Goal: Task Accomplishment & Management: Complete application form

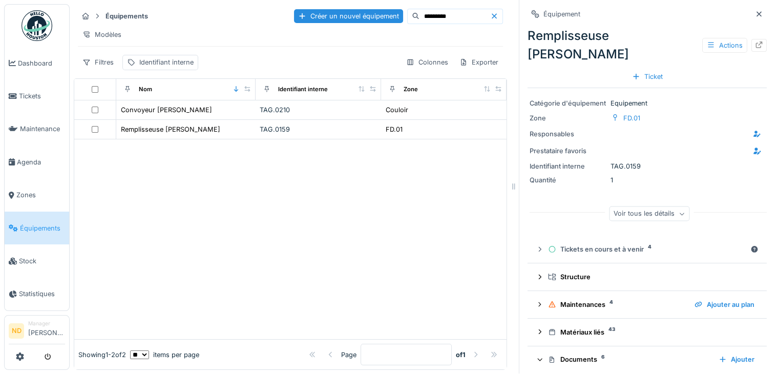
scroll to position [170, 0]
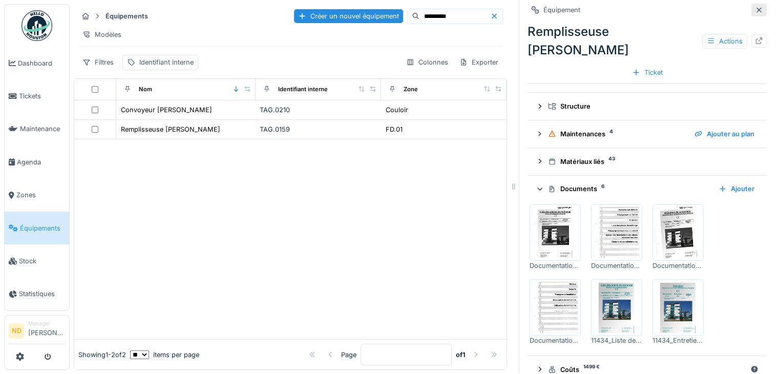
click at [755, 5] on div at bounding box center [759, 10] width 8 height 10
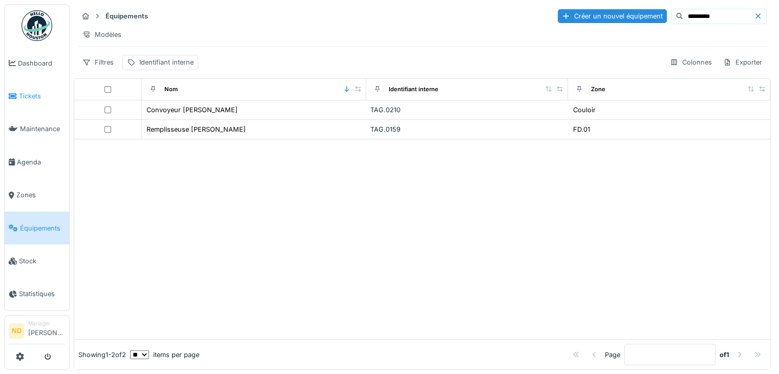
click at [40, 95] on span "Tickets" at bounding box center [42, 96] width 46 height 10
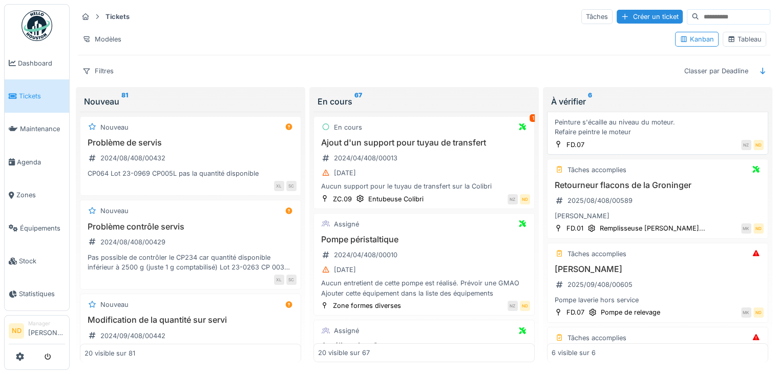
scroll to position [102, 0]
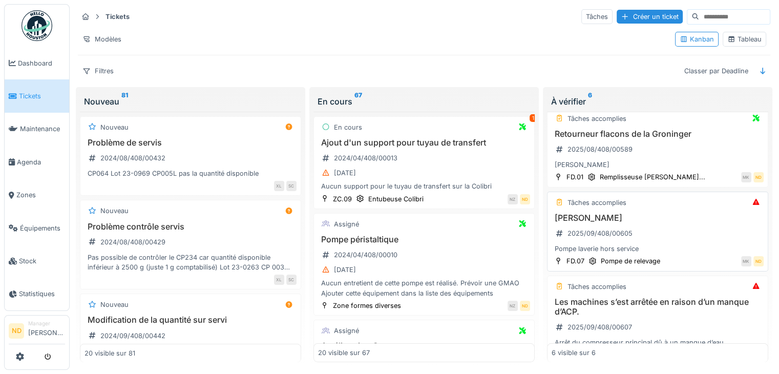
click at [661, 225] on div "Pompe laverie 2025/09/408/00605 Pompe laverie hors service" at bounding box center [657, 233] width 212 height 41
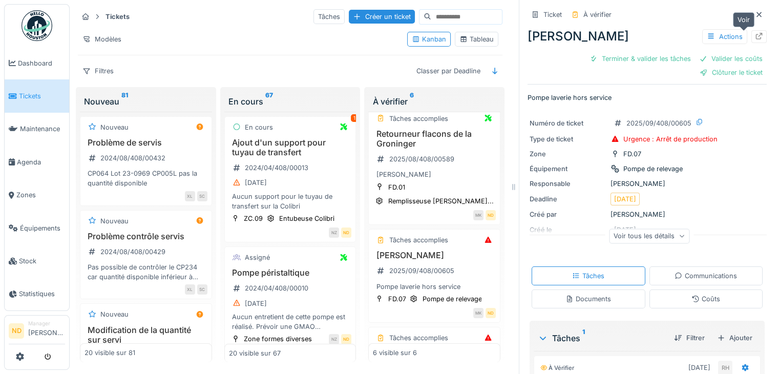
click at [755, 37] on icon at bounding box center [759, 36] width 8 height 7
click at [755, 11] on icon at bounding box center [759, 14] width 8 height 7
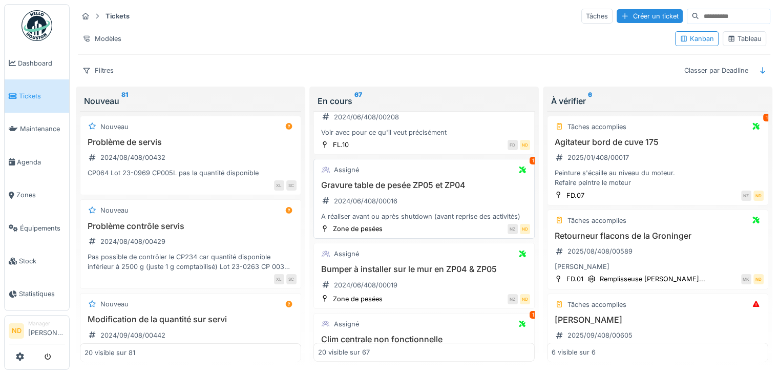
scroll to position [461, 0]
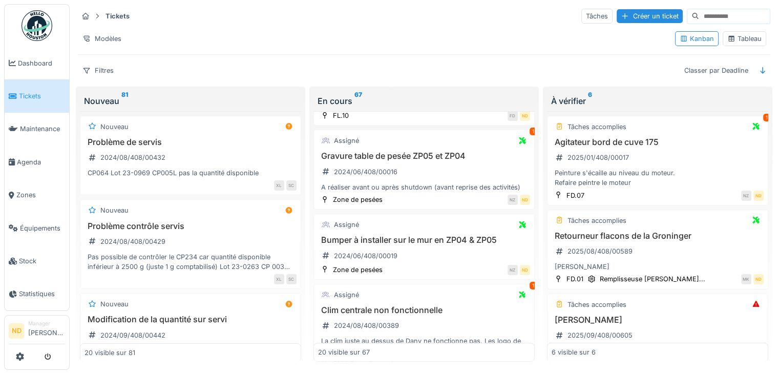
click at [741, 34] on div "Tableau" at bounding box center [744, 39] width 34 height 10
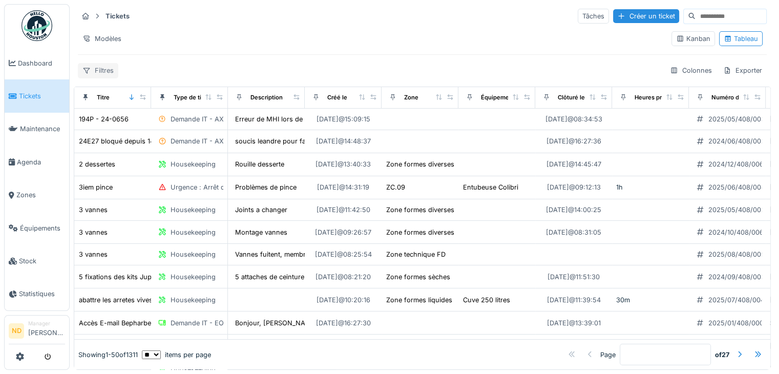
click at [106, 64] on div "Filtres" at bounding box center [98, 70] width 40 height 15
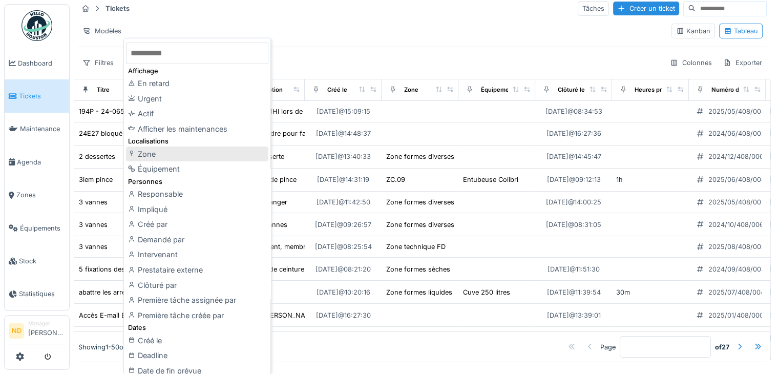
click at [203, 153] on div "Zone" at bounding box center [197, 153] width 142 height 15
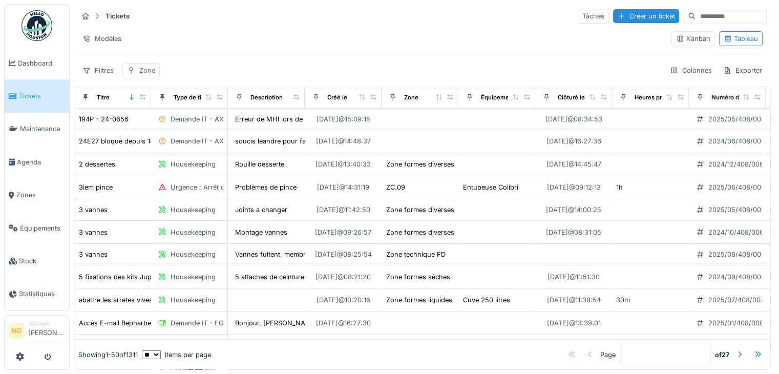
click at [144, 68] on div "Zone" at bounding box center [140, 70] width 37 height 15
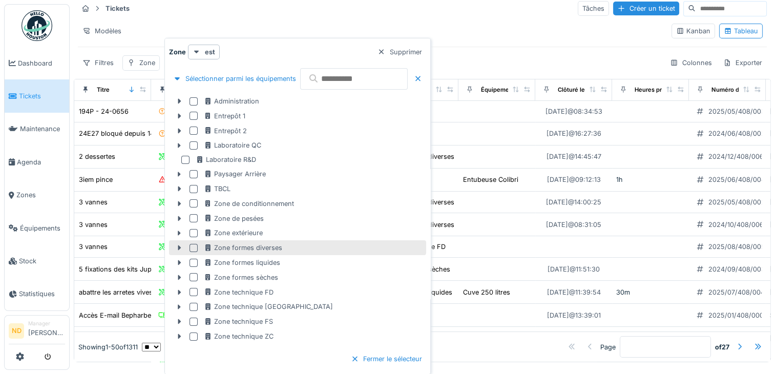
click at [194, 246] on div at bounding box center [193, 248] width 8 height 8
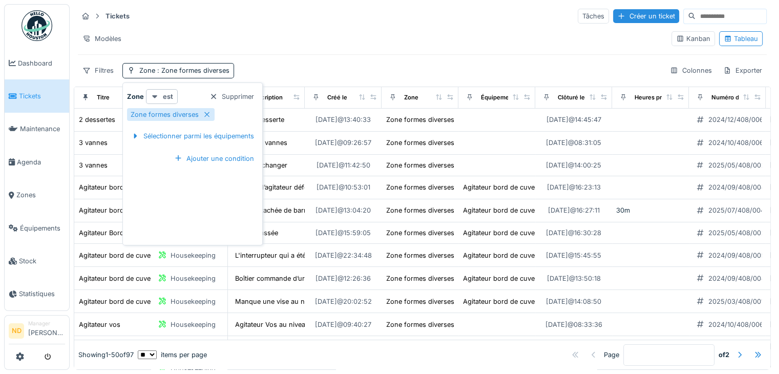
click at [158, 91] on div "est" at bounding box center [162, 96] width 32 height 15
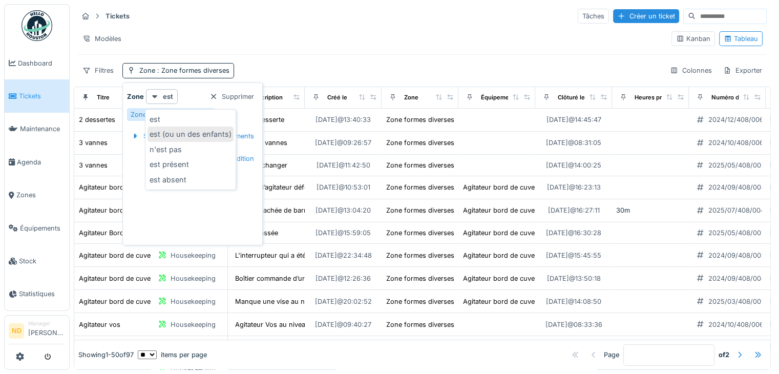
click at [189, 126] on div "est (ou un des enfants)" at bounding box center [190, 133] width 86 height 15
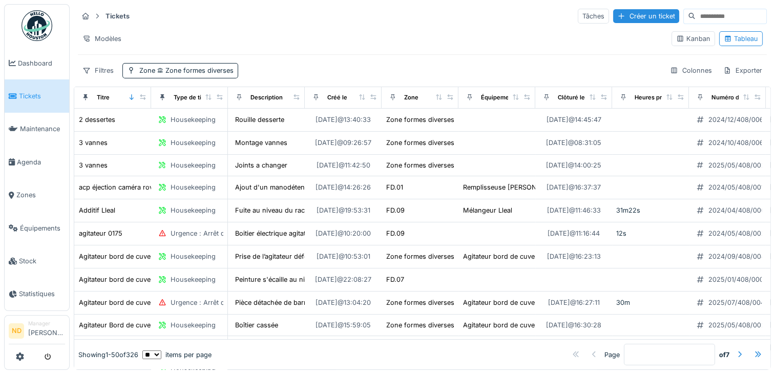
click at [334, 31] on div "Modèles" at bounding box center [370, 38] width 585 height 15
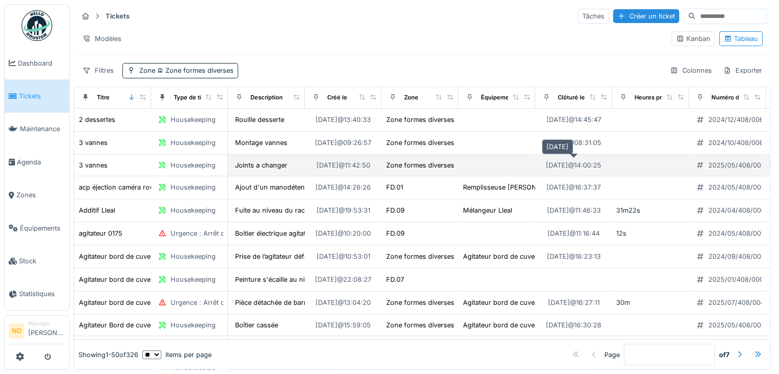
scroll to position [0, 0]
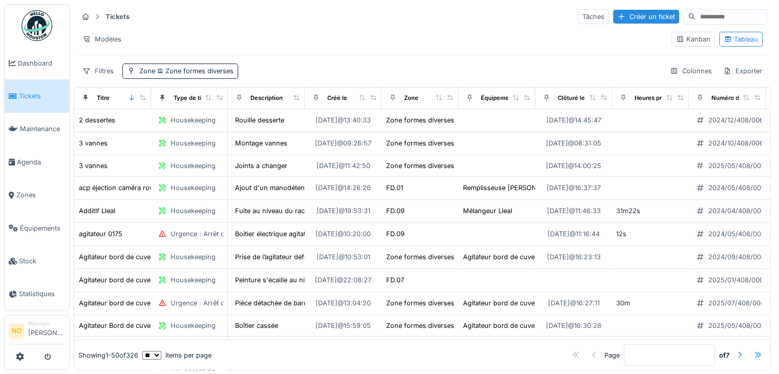
click at [726, 17] on input at bounding box center [730, 17] width 71 height 14
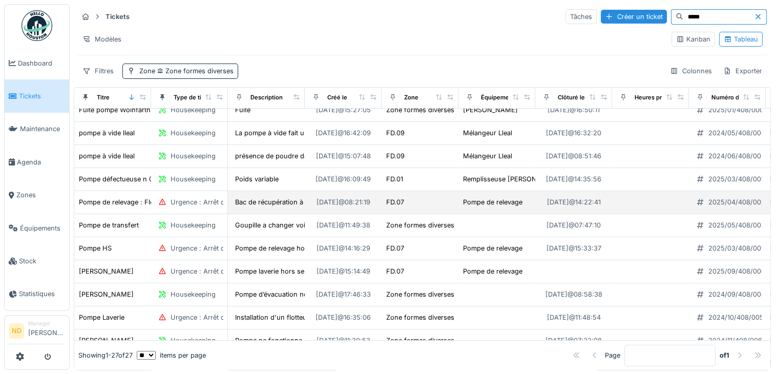
scroll to position [51, 0]
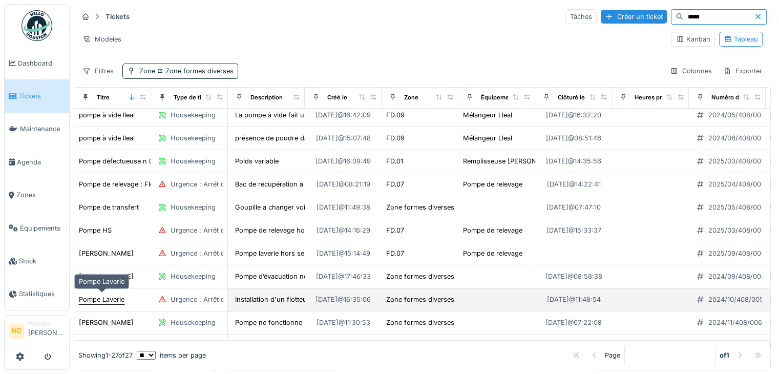
type input "*****"
click at [108, 300] on div "Pompe Laverie" at bounding box center [102, 299] width 46 height 10
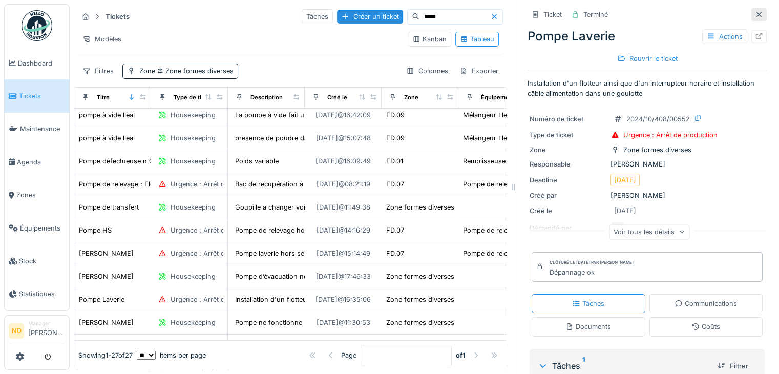
click at [755, 15] on icon at bounding box center [759, 14] width 8 height 7
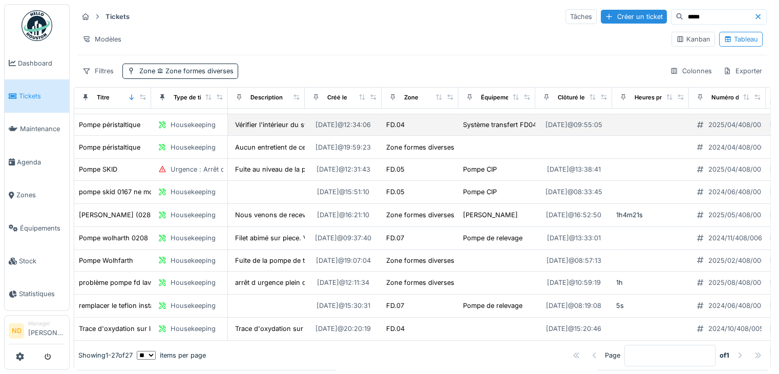
scroll to position [343, 0]
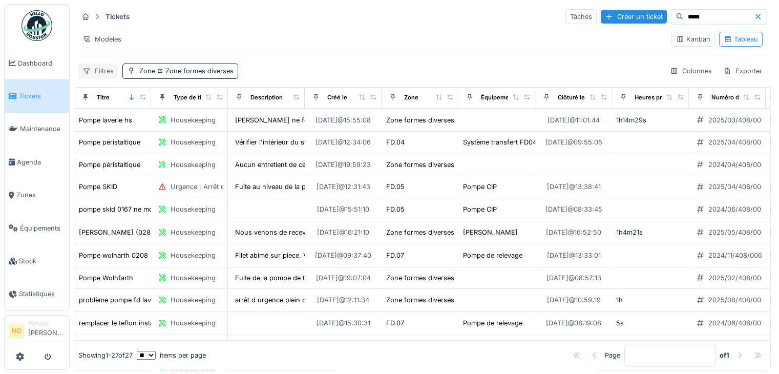
click at [96, 72] on div "Filtres" at bounding box center [98, 70] width 40 height 15
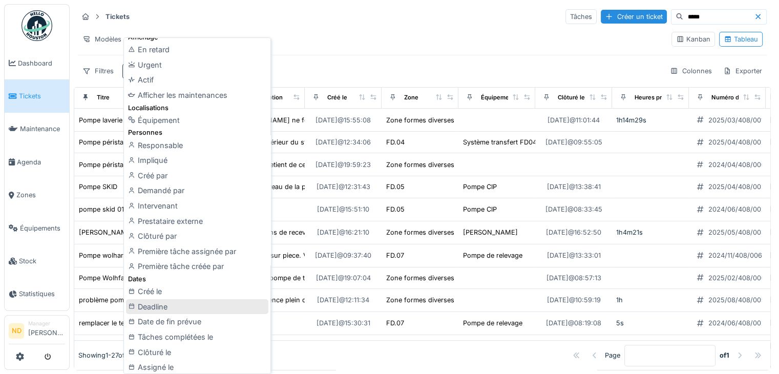
scroll to position [51, 0]
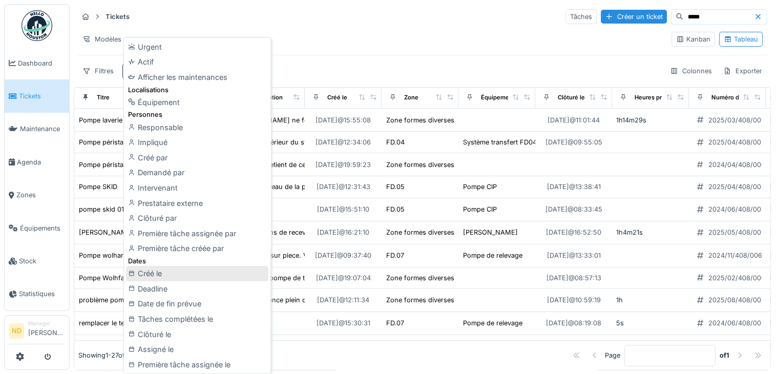
click at [180, 277] on div "Créé le" at bounding box center [197, 273] width 142 height 15
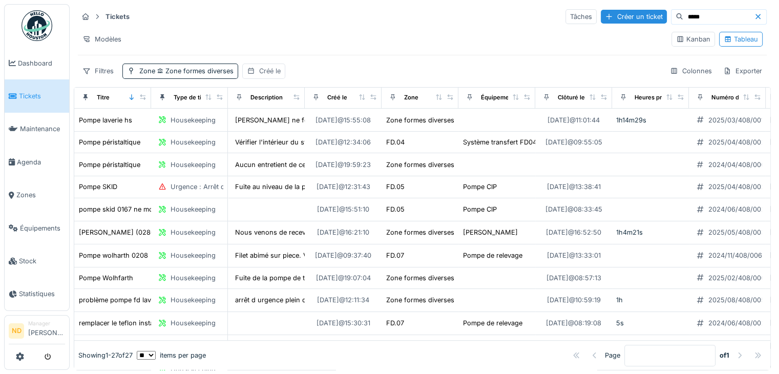
click at [276, 74] on div "Créé le" at bounding box center [270, 71] width 22 height 10
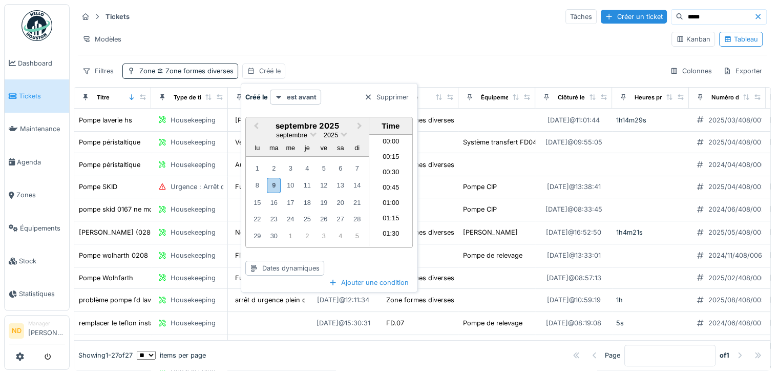
scroll to position [720, 0]
click at [296, 99] on strong "est avant" at bounding box center [302, 97] width 30 height 10
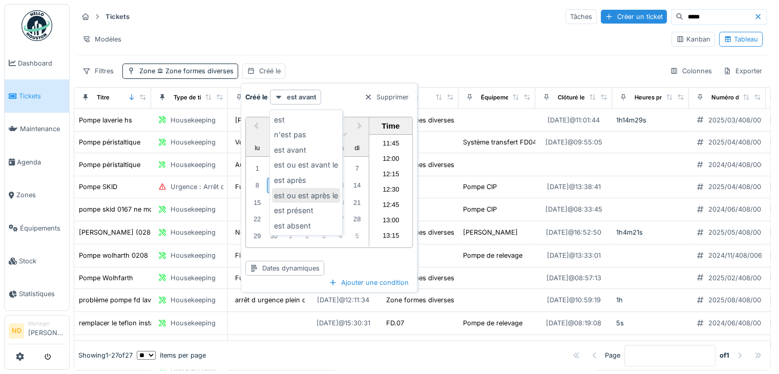
click at [315, 197] on div "est ou est après le" at bounding box center [306, 195] width 68 height 15
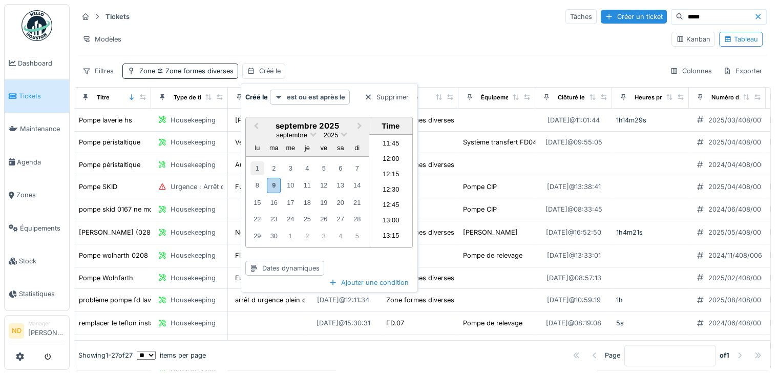
click at [259, 169] on div "1" at bounding box center [257, 168] width 14 height 14
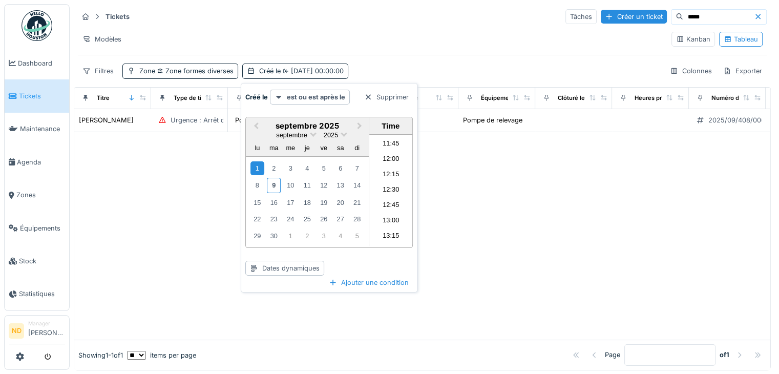
scroll to position [0, 0]
click at [416, 18] on div "Tickets Tâches Créer un ticket *****" at bounding box center [422, 16] width 689 height 17
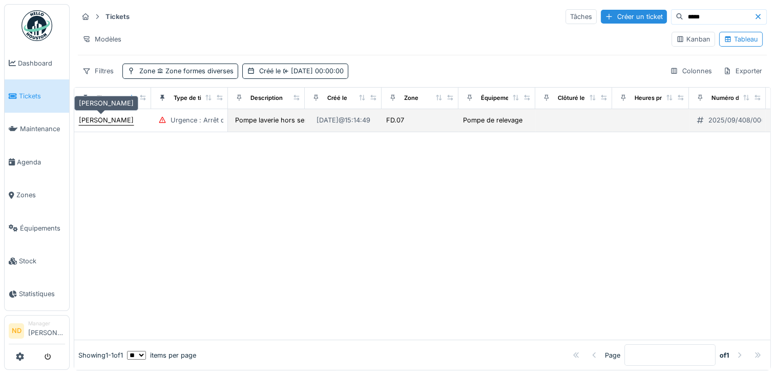
click at [109, 118] on div "[PERSON_NAME]" at bounding box center [106, 120] width 55 height 10
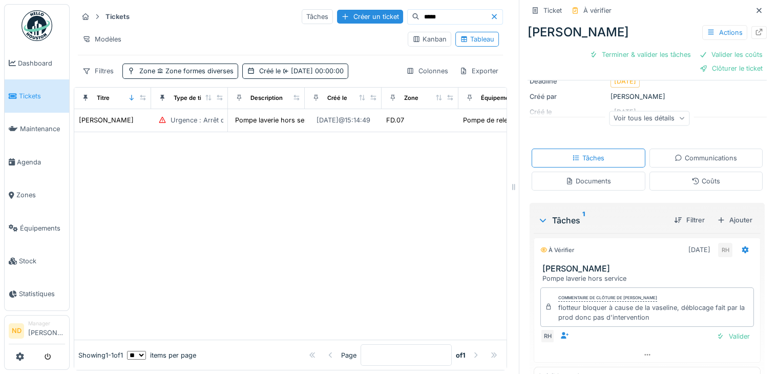
scroll to position [142, 0]
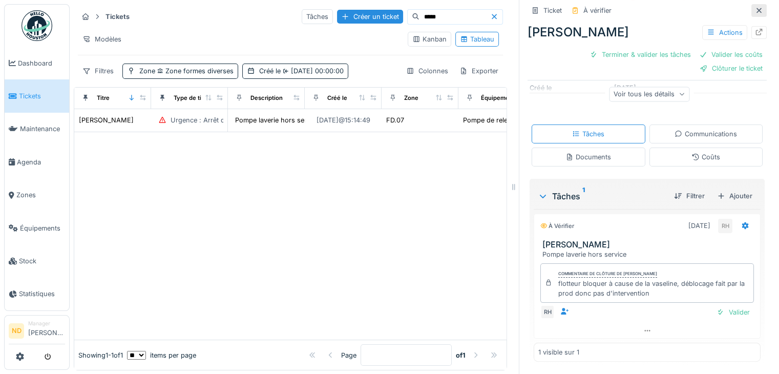
click at [756, 11] on icon at bounding box center [758, 10] width 5 height 5
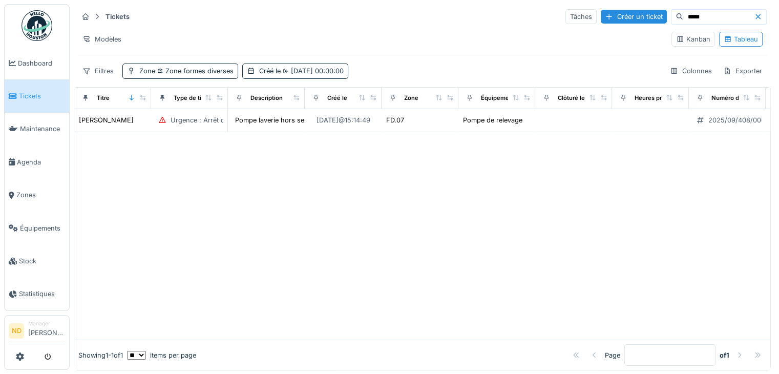
click at [754, 17] on icon at bounding box center [758, 16] width 8 height 7
click at [308, 67] on span "01/09/2025 00:00:00" at bounding box center [312, 71] width 63 height 8
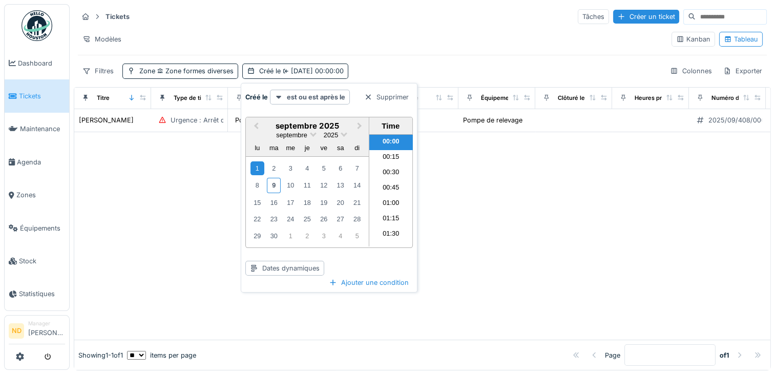
click at [520, 224] on div at bounding box center [422, 236] width 696 height 208
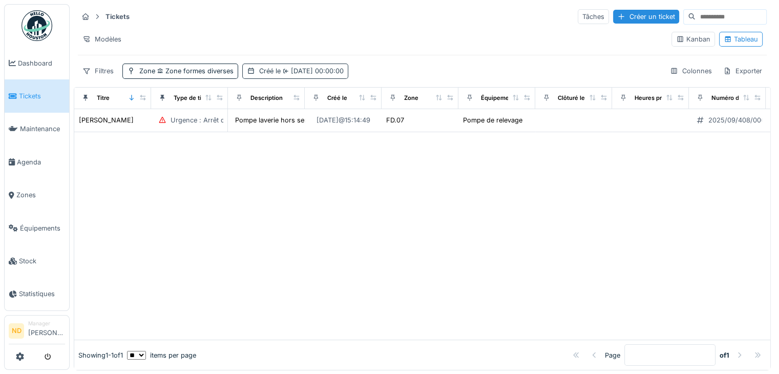
click at [300, 68] on span "01/09/2025 00:00:00" at bounding box center [312, 71] width 63 height 8
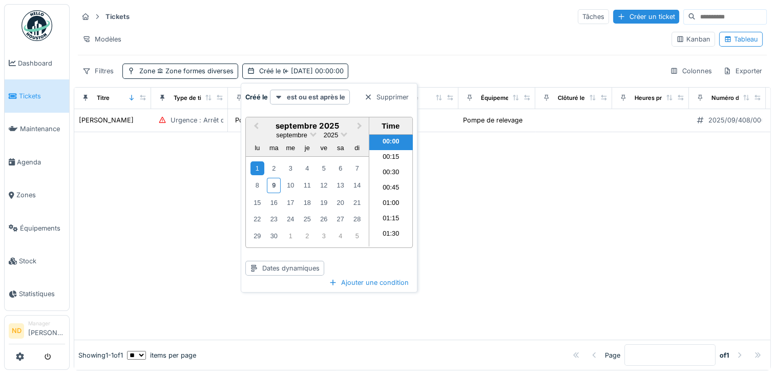
click at [662, 223] on div at bounding box center [422, 236] width 696 height 208
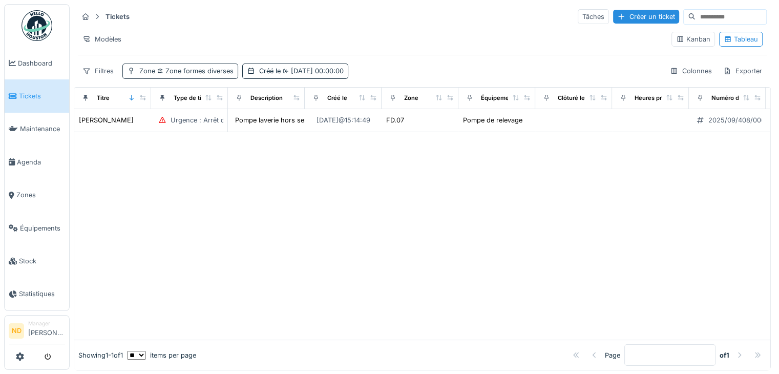
click at [203, 71] on span "Zone formes diverses" at bounding box center [194, 71] width 78 height 8
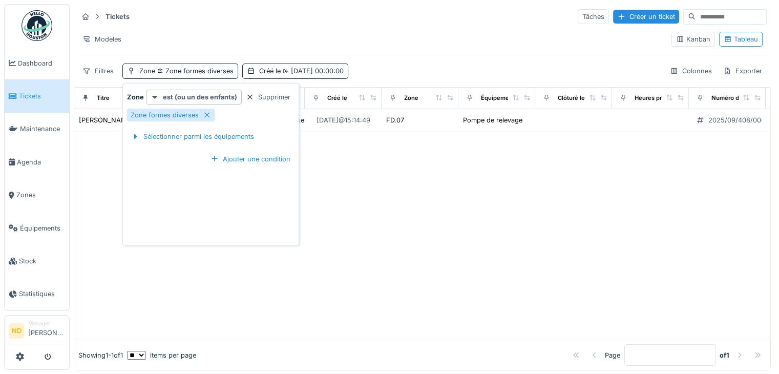
click at [386, 222] on div at bounding box center [422, 236] width 696 height 208
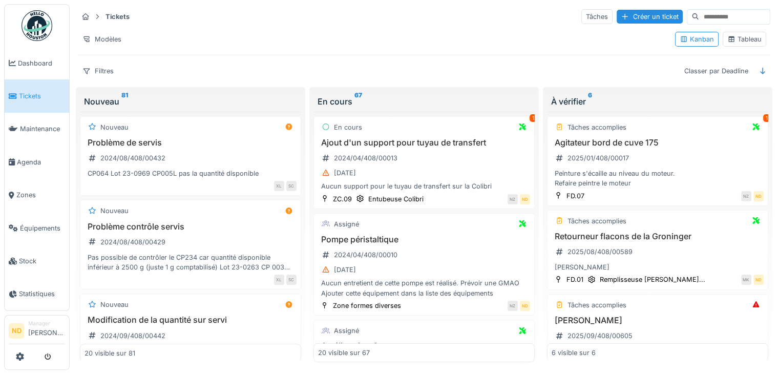
click at [752, 41] on div "Tableau" at bounding box center [744, 39] width 34 height 10
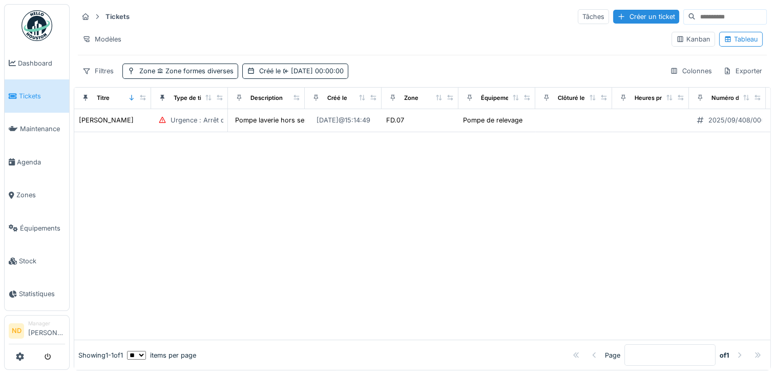
click at [402, 203] on div at bounding box center [422, 236] width 696 height 208
click at [179, 68] on span "Zone formes diverses" at bounding box center [194, 71] width 78 height 8
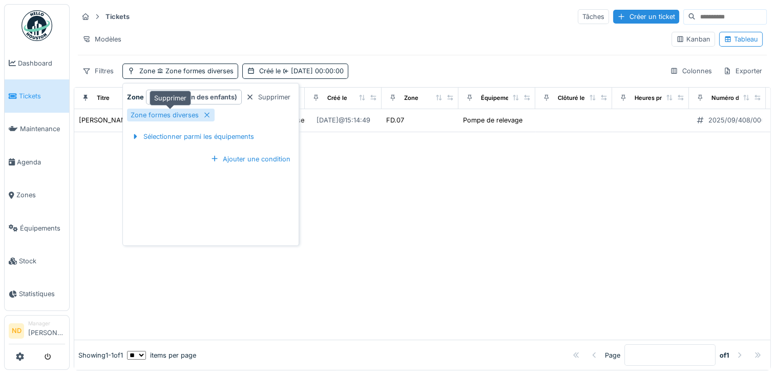
click at [208, 113] on icon at bounding box center [207, 115] width 8 height 7
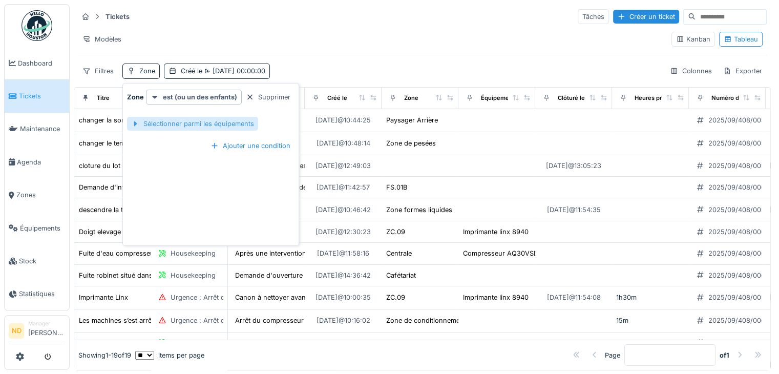
click at [232, 125] on div "Sélectionner parmi les équipements" at bounding box center [192, 124] width 131 height 14
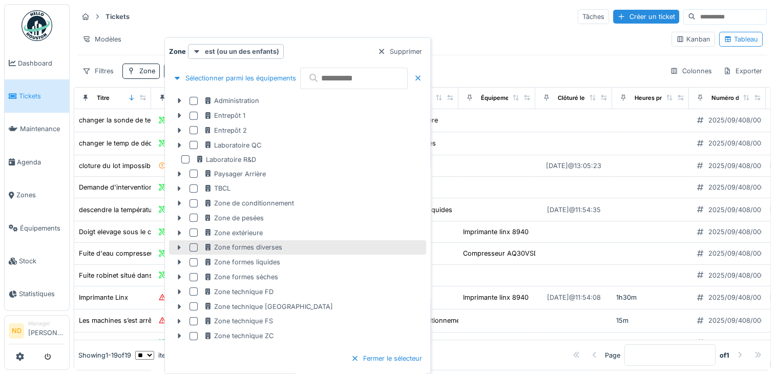
click at [197, 247] on div at bounding box center [193, 247] width 8 height 8
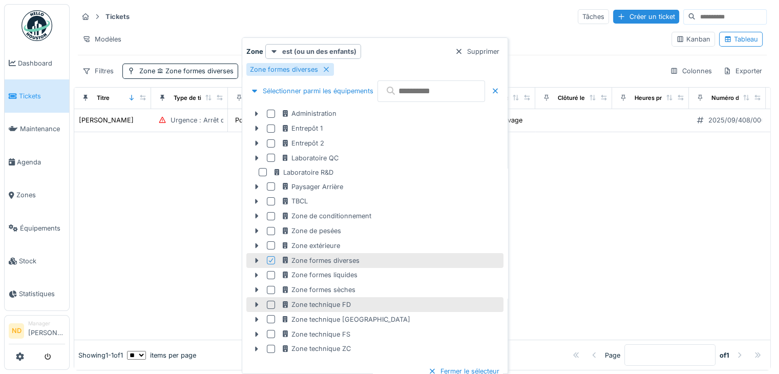
click at [271, 304] on div at bounding box center [271, 305] width 8 height 8
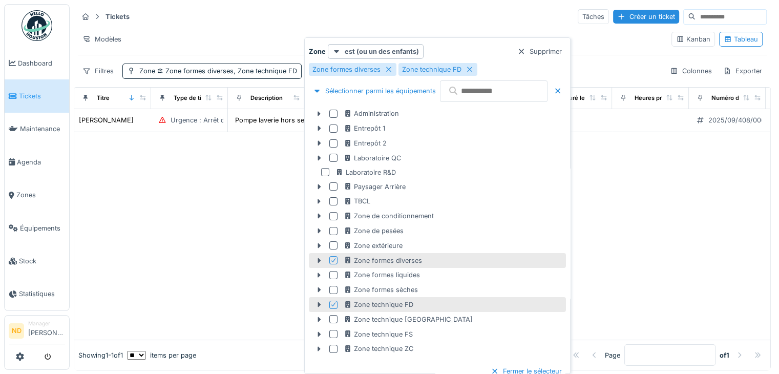
click at [172, 221] on div at bounding box center [422, 236] width 696 height 208
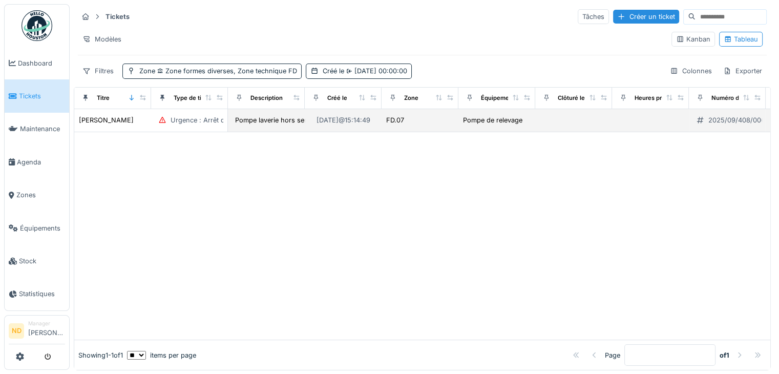
click at [112, 125] on td "[PERSON_NAME]" at bounding box center [112, 120] width 77 height 23
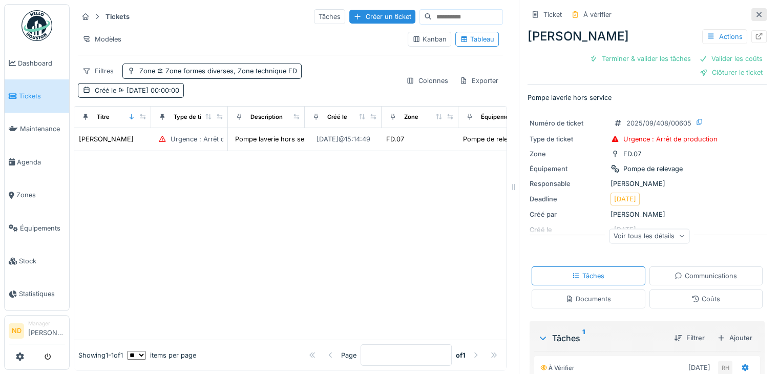
click at [756, 17] on icon at bounding box center [758, 14] width 5 height 5
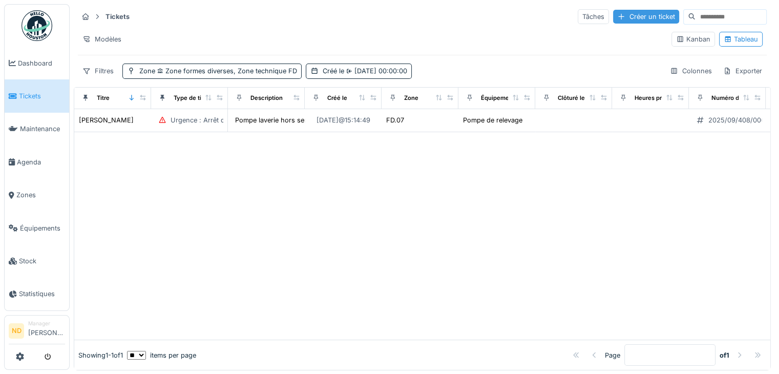
click at [613, 18] on div "Créer un ticket" at bounding box center [646, 17] width 66 height 14
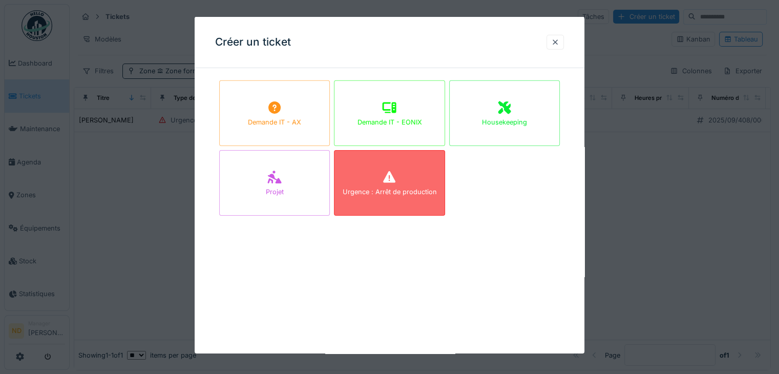
click at [434, 187] on div "Urgence : Arrêt de production" at bounding box center [389, 192] width 94 height 10
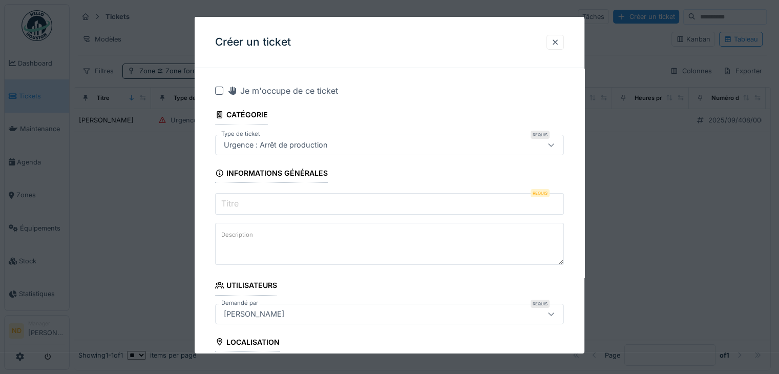
click at [257, 207] on input "Titre" at bounding box center [389, 204] width 349 height 22
type input "*"
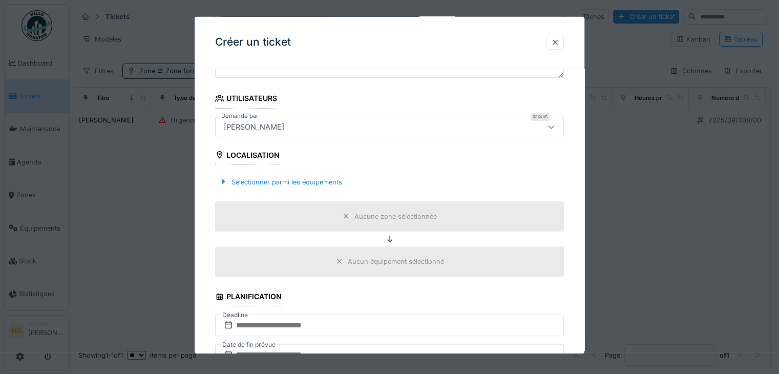
scroll to position [205, 0]
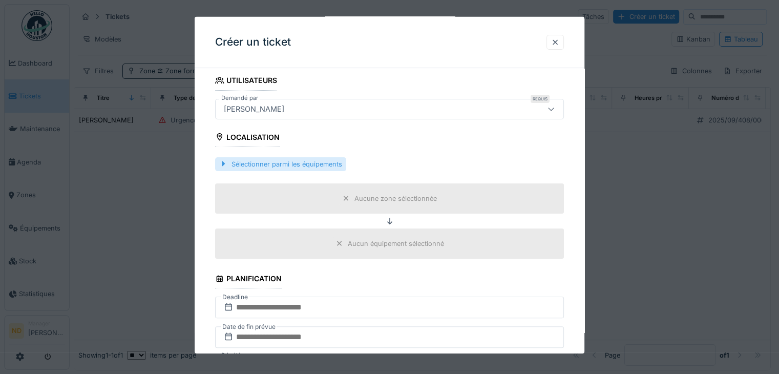
type input "**********"
click at [273, 164] on div "Sélectionner parmi les équipements" at bounding box center [280, 164] width 131 height 14
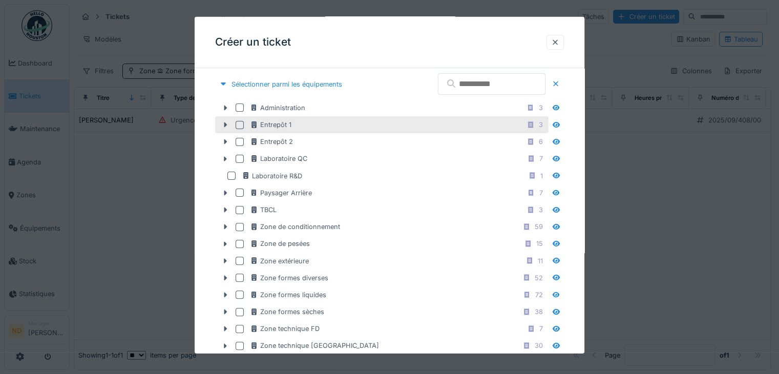
scroll to position [358, 0]
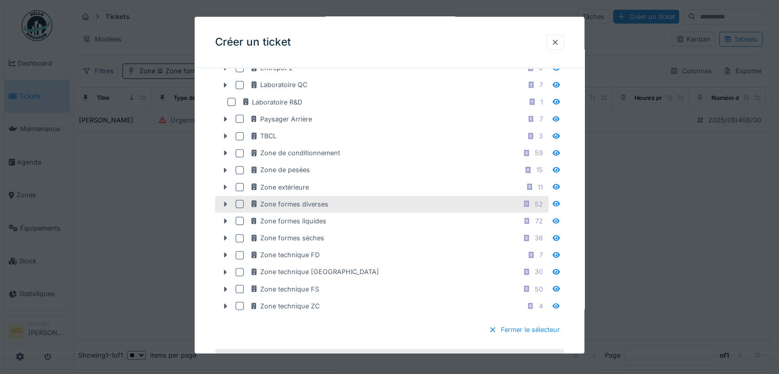
click at [227, 201] on icon at bounding box center [225, 204] width 8 height 7
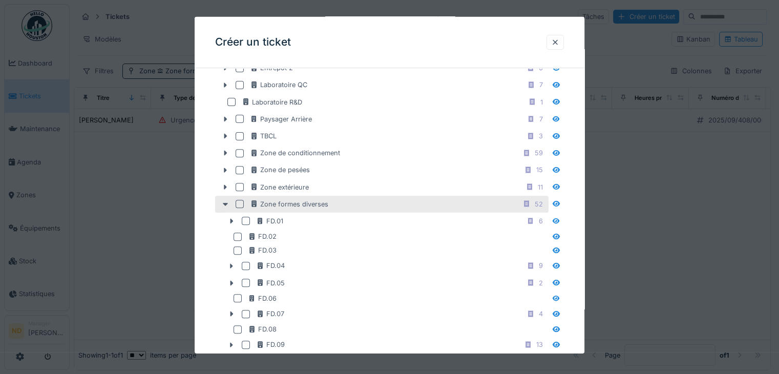
click at [240, 200] on div at bounding box center [240, 204] width 8 height 8
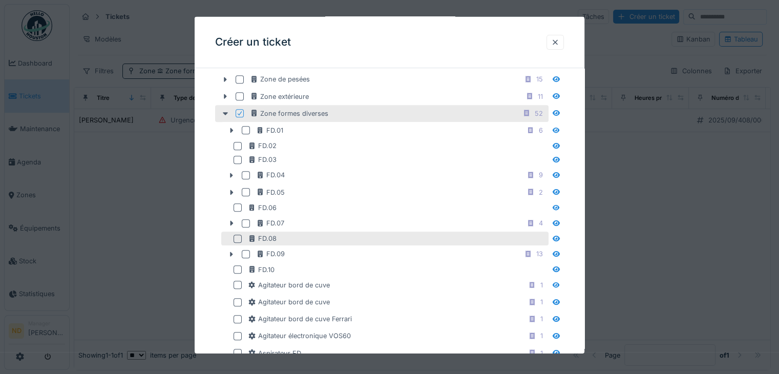
scroll to position [461, 0]
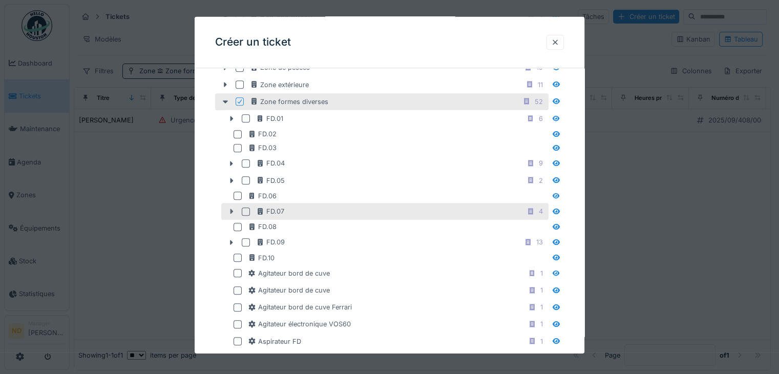
click at [231, 209] on icon at bounding box center [231, 211] width 3 height 5
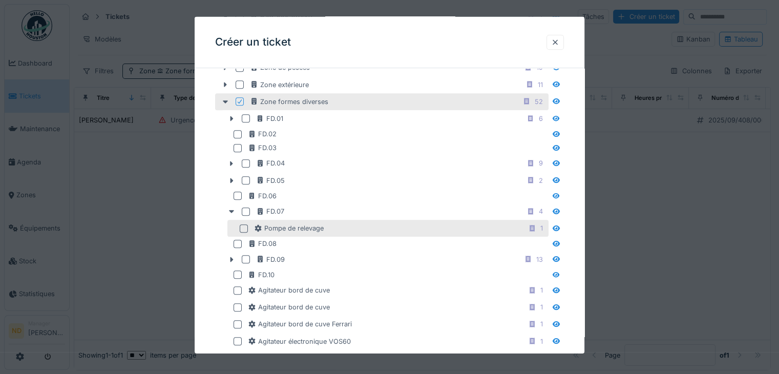
click at [244, 224] on div at bounding box center [244, 228] width 8 height 8
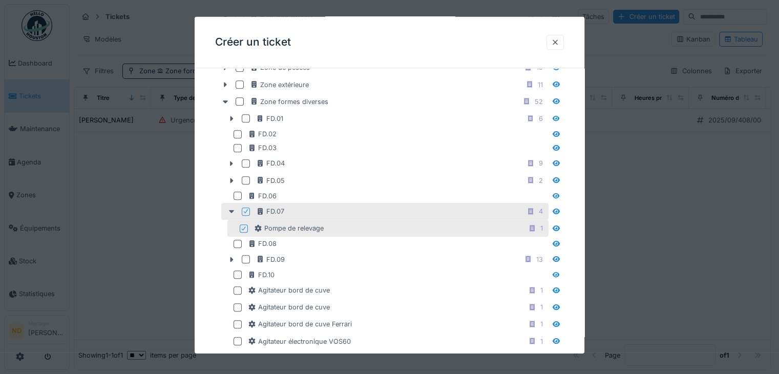
click at [210, 164] on div "**********" at bounding box center [390, 377] width 390 height 1525
click at [230, 210] on div at bounding box center [231, 211] width 16 height 11
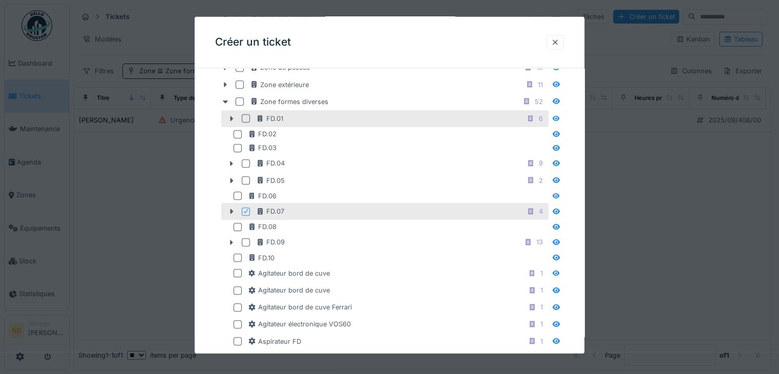
scroll to position [358, 0]
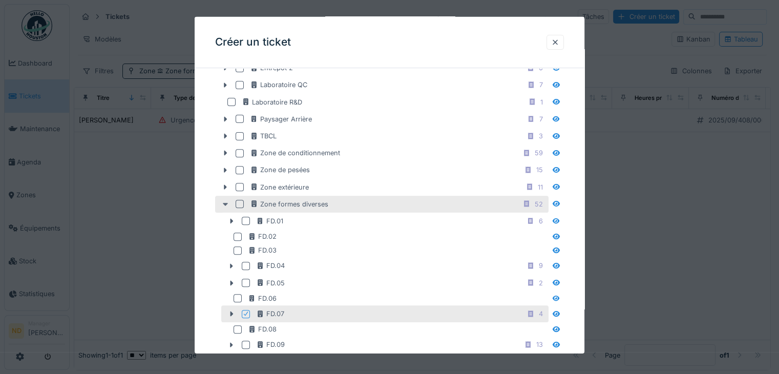
click at [225, 203] on icon at bounding box center [225, 204] width 8 height 7
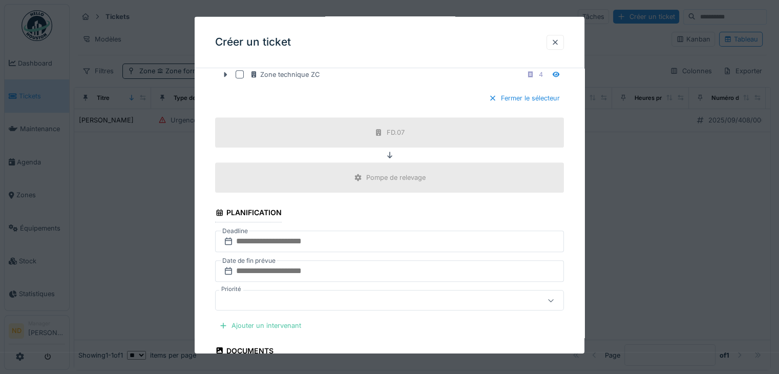
scroll to position [614, 0]
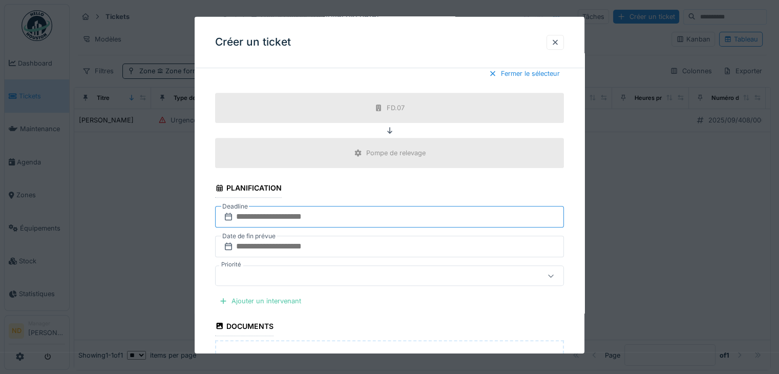
click at [261, 207] on input "text" at bounding box center [389, 217] width 349 height 22
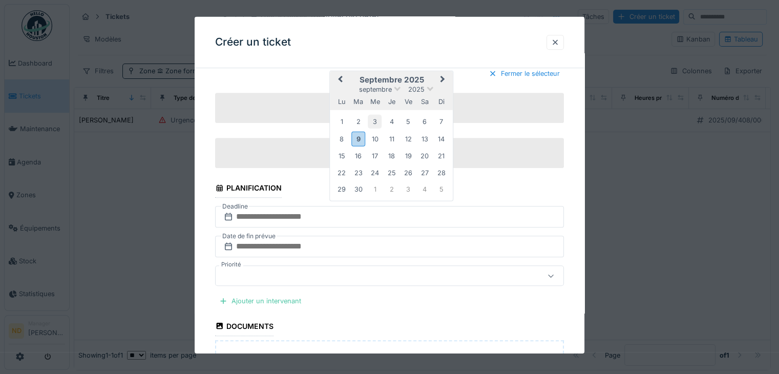
click at [370, 120] on div "3" at bounding box center [375, 122] width 14 height 14
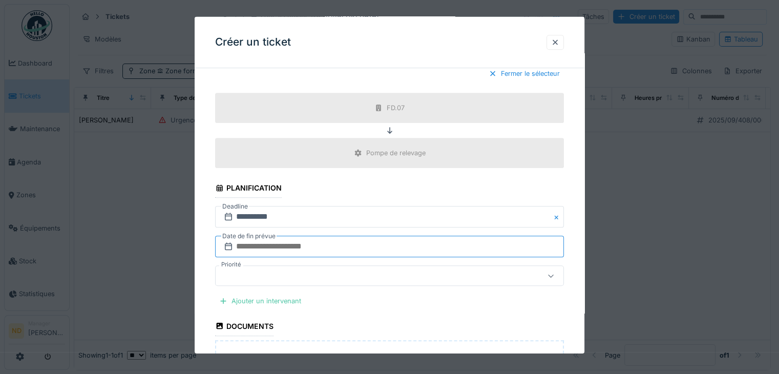
click at [292, 246] on input "text" at bounding box center [389, 247] width 349 height 22
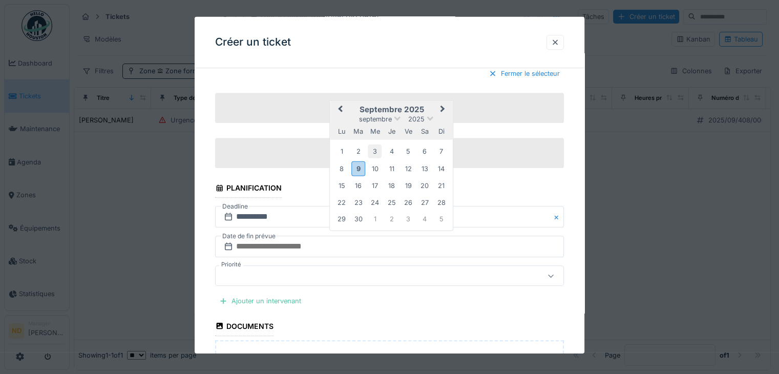
click at [380, 146] on div "3" at bounding box center [375, 151] width 14 height 14
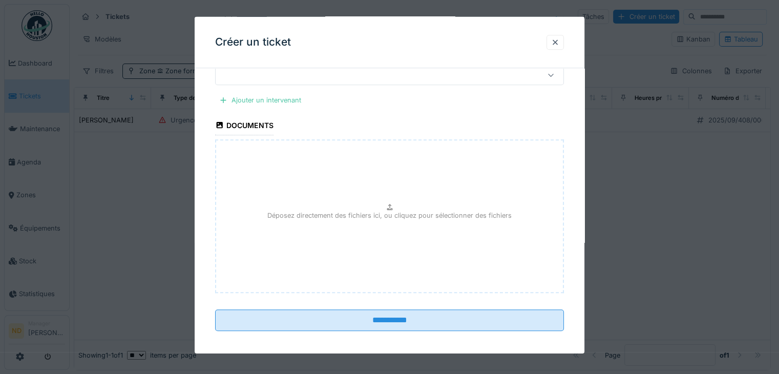
scroll to position [713, 0]
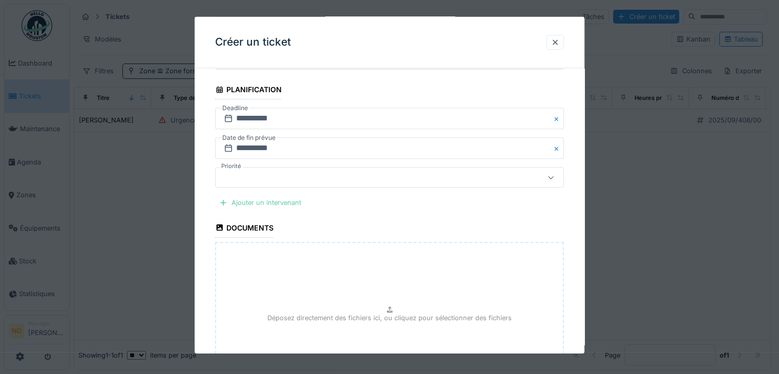
click at [286, 196] on div "Ajouter un intervenant" at bounding box center [260, 203] width 90 height 14
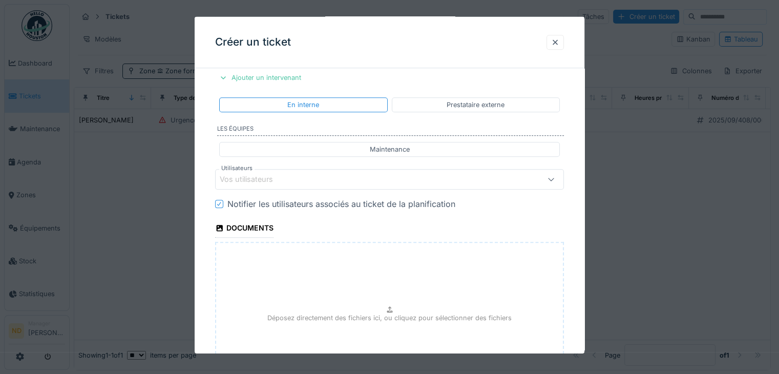
scroll to position [815, 0]
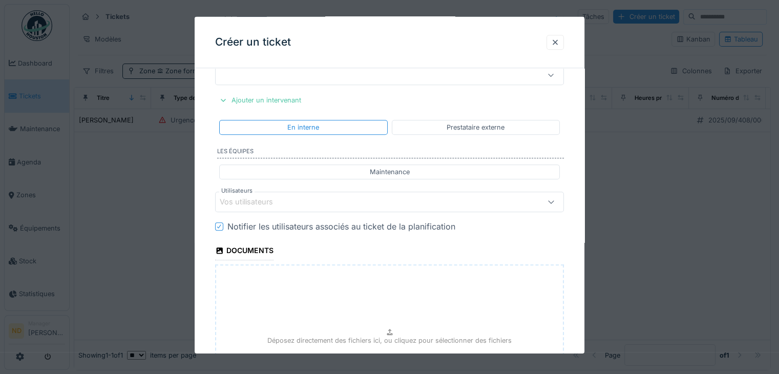
click at [428, 191] on div "Vos utilisateurs" at bounding box center [389, 201] width 349 height 20
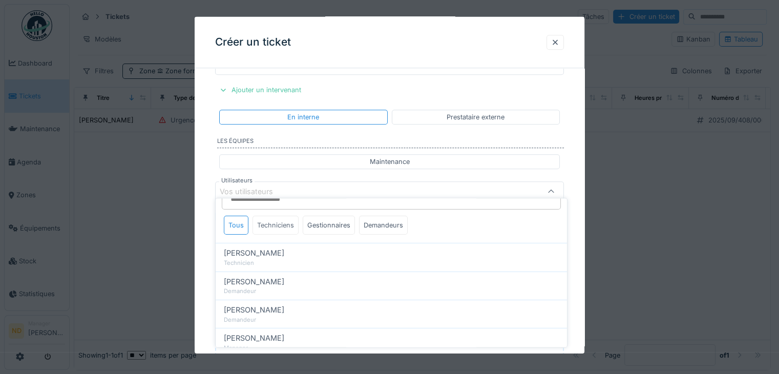
scroll to position [0, 0]
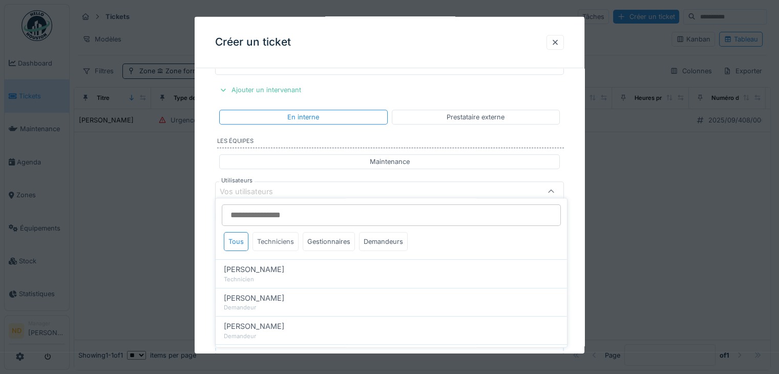
click at [282, 242] on div "Techniciens" at bounding box center [275, 241] width 46 height 19
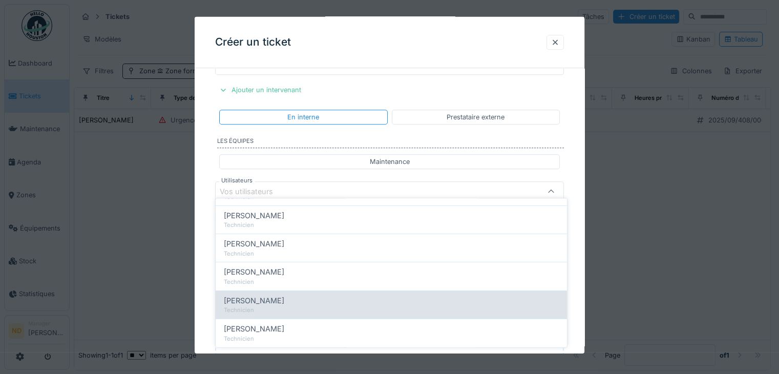
scroll to position [100, 0]
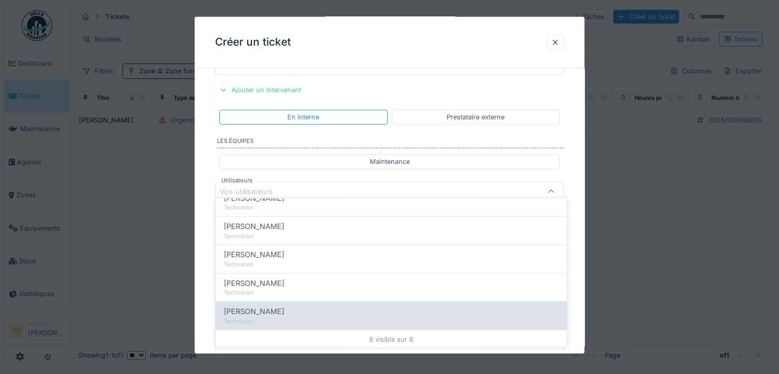
click at [273, 306] on span "Renaud Horent" at bounding box center [254, 311] width 60 height 11
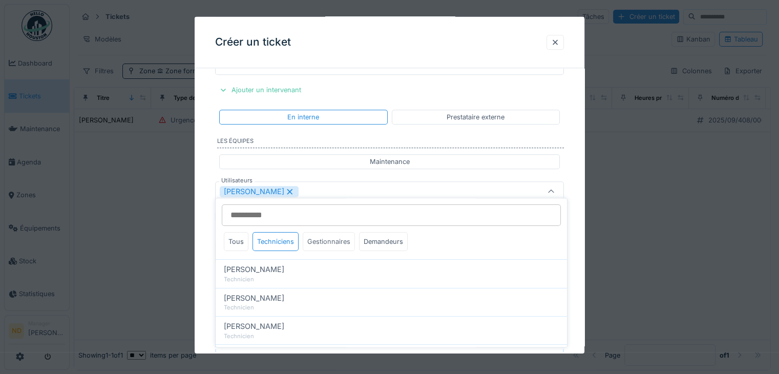
click at [324, 240] on div "Gestionnaires" at bounding box center [329, 241] width 52 height 19
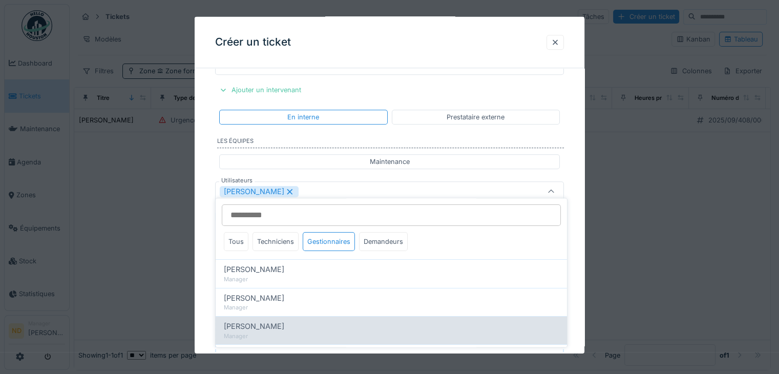
click at [285, 323] on div "[PERSON_NAME]" at bounding box center [391, 326] width 335 height 11
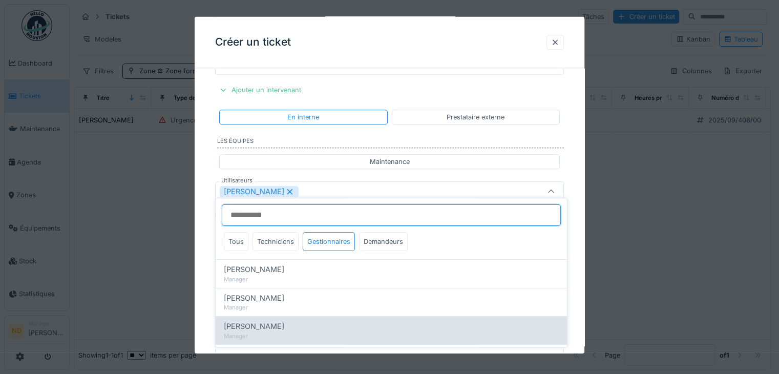
type input "**********"
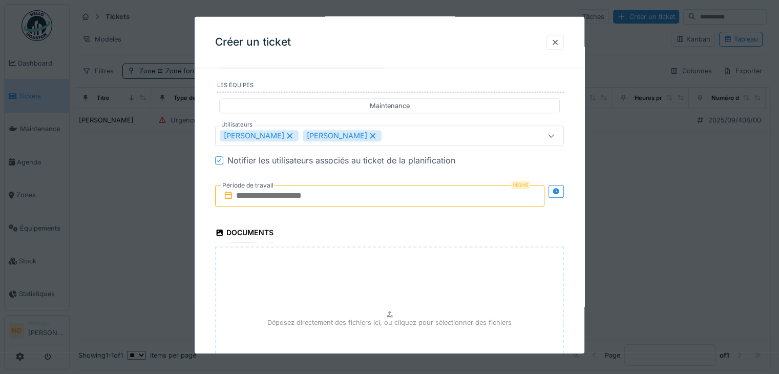
scroll to position [877, 0]
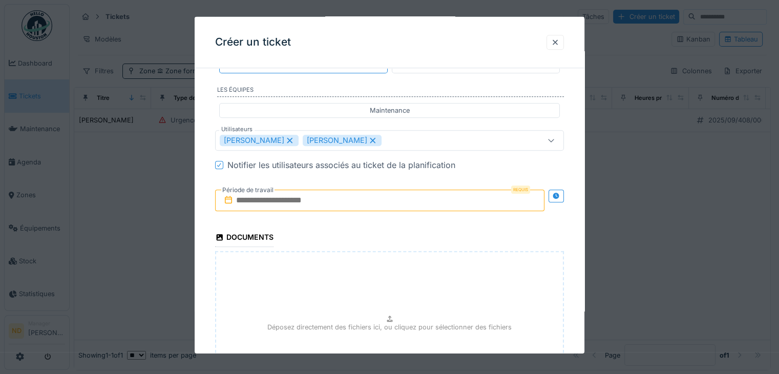
click at [290, 197] on input "text" at bounding box center [379, 200] width 329 height 22
click at [331, 199] on input "text" at bounding box center [379, 200] width 329 height 22
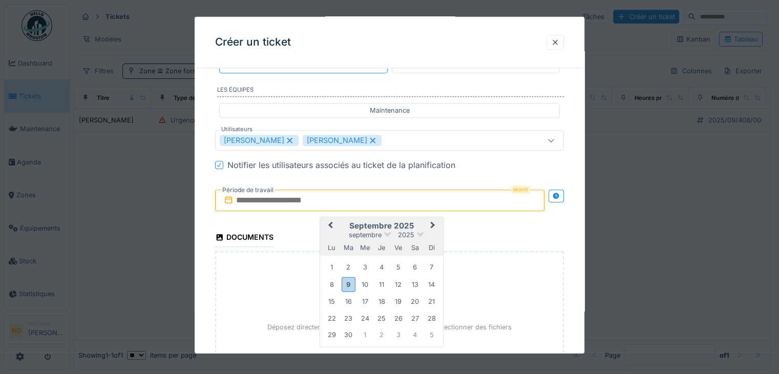
click at [397, 221] on h2 "septembre 2025" at bounding box center [381, 225] width 123 height 9
click at [368, 260] on div "3" at bounding box center [365, 267] width 14 height 14
click at [364, 260] on div "3" at bounding box center [365, 267] width 14 height 14
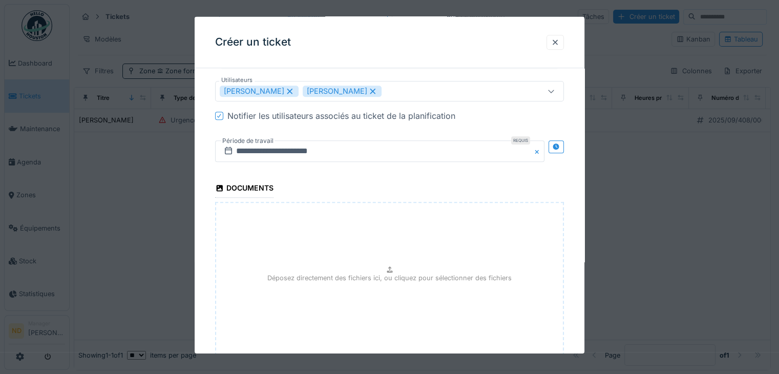
scroll to position [987, 0]
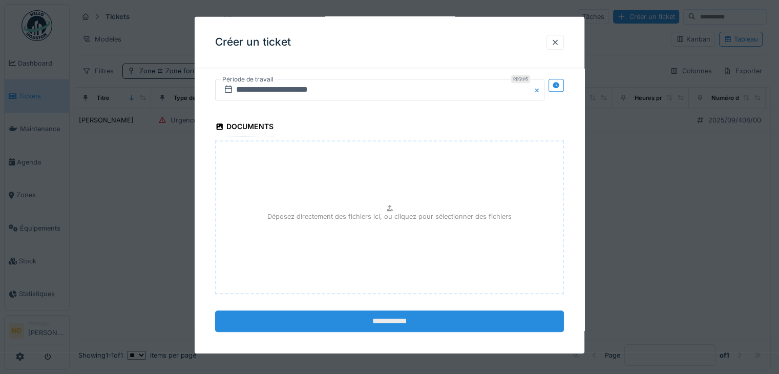
click at [442, 316] on input "**********" at bounding box center [389, 321] width 349 height 22
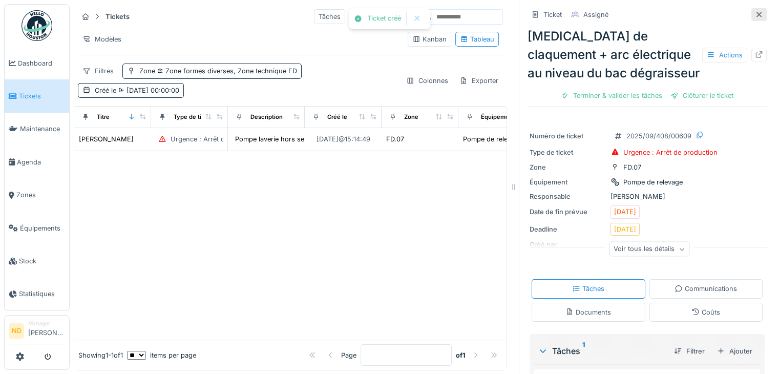
click at [756, 15] on icon at bounding box center [758, 14] width 5 height 5
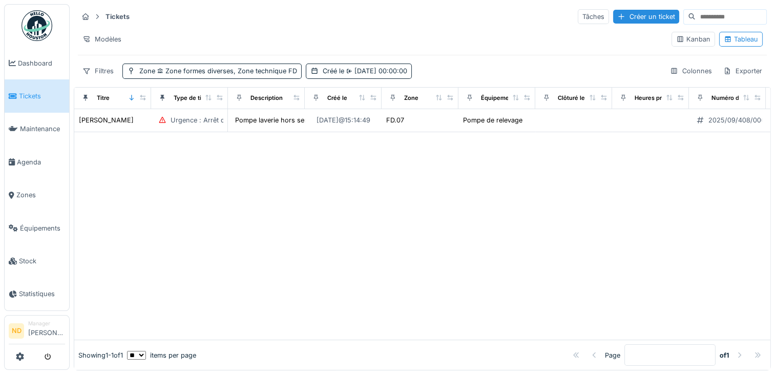
click at [702, 16] on input at bounding box center [730, 17] width 71 height 14
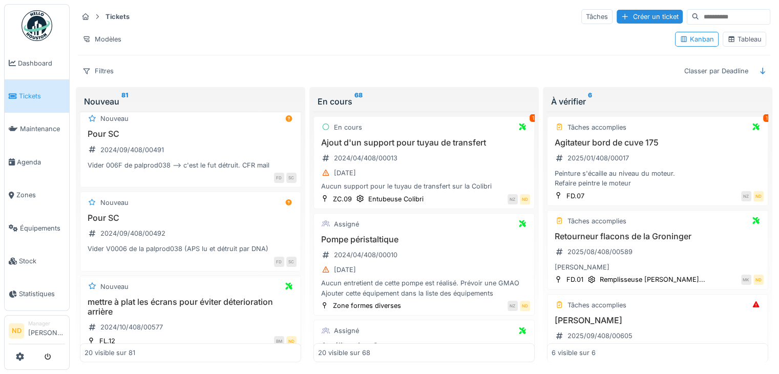
scroll to position [410, 0]
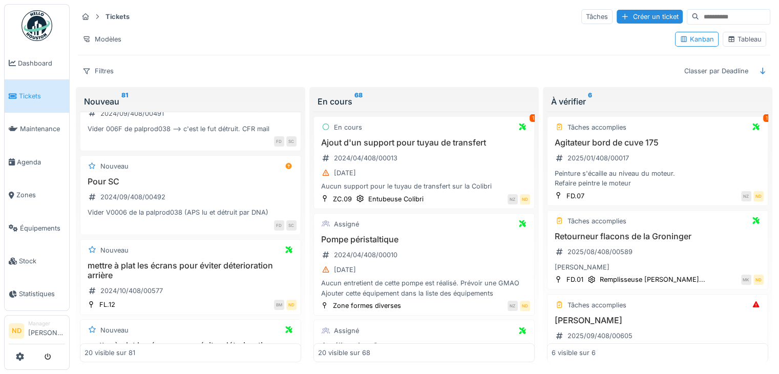
click at [740, 36] on div "Tableau" at bounding box center [744, 39] width 34 height 10
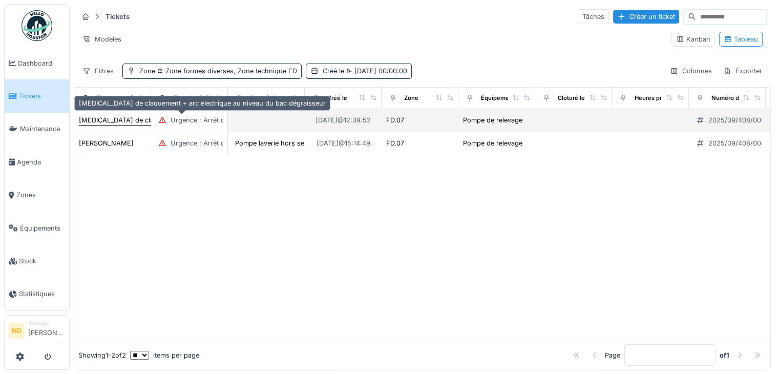
click at [117, 117] on div "Bruit de claquement + arc électrique au niveau du bac dégraisseur" at bounding box center [202, 120] width 247 height 10
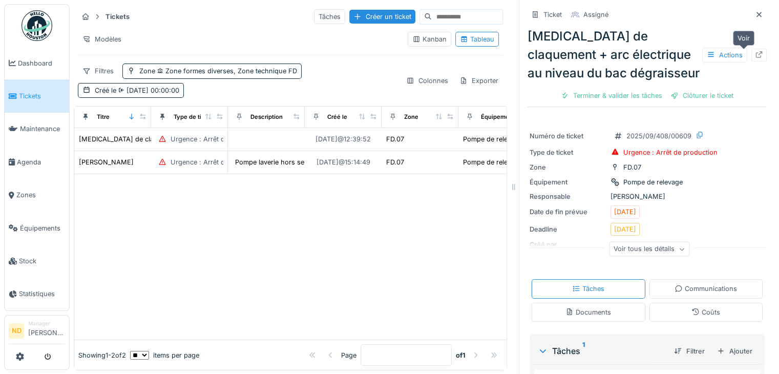
click at [751, 53] on div at bounding box center [758, 55] width 15 height 13
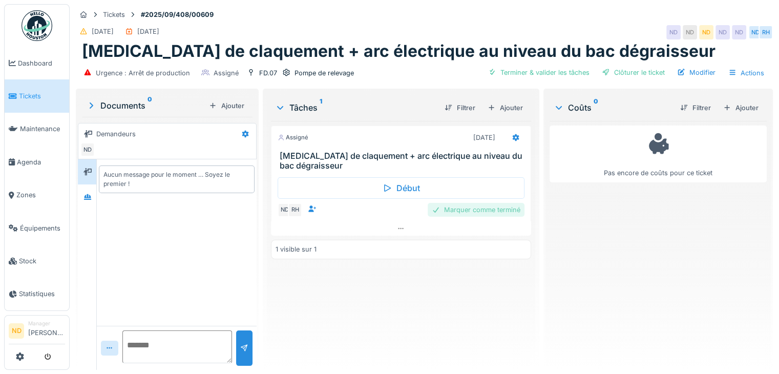
click at [459, 207] on div "Marquer comme terminé" at bounding box center [476, 210] width 97 height 14
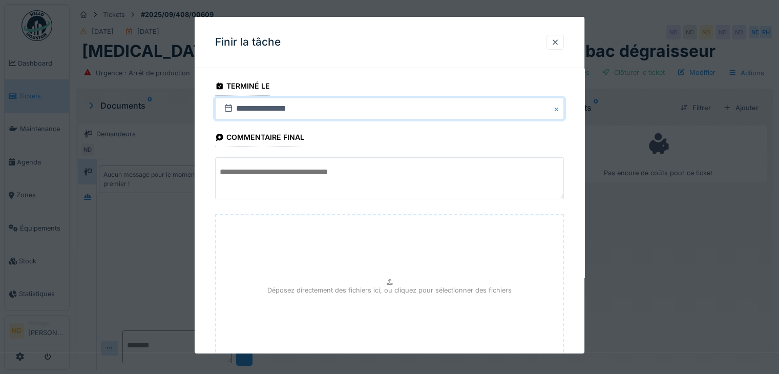
click at [298, 101] on input "**********" at bounding box center [389, 109] width 349 height 22
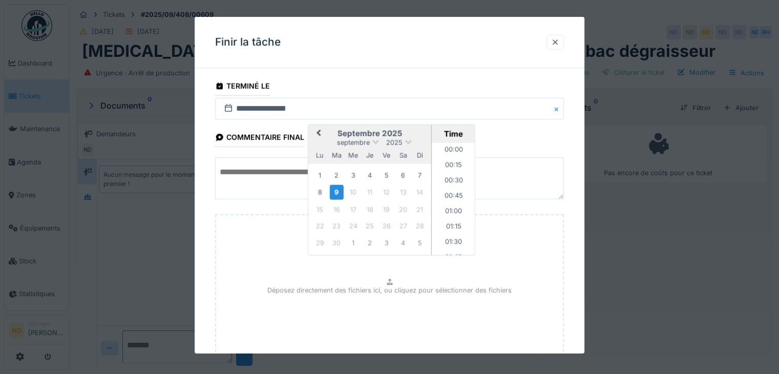
scroll to position [719, 0]
click at [352, 175] on div "3" at bounding box center [353, 175] width 14 height 14
click at [204, 116] on div "**********" at bounding box center [390, 255] width 390 height 358
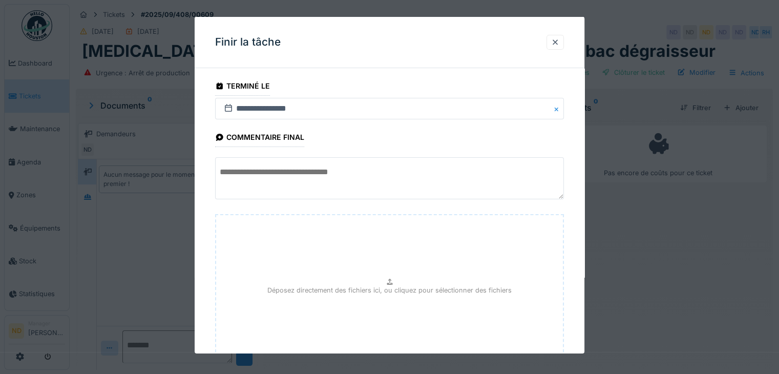
click at [252, 168] on textarea at bounding box center [389, 178] width 349 height 42
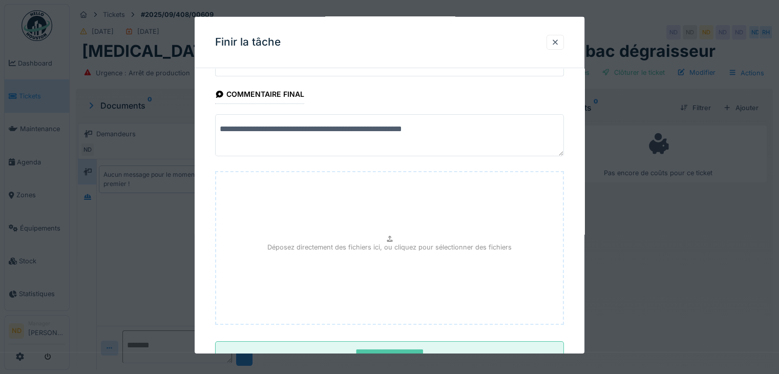
scroll to position [80, 0]
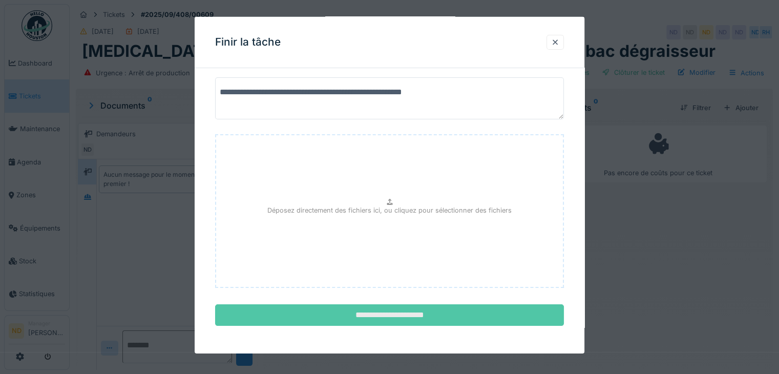
type textarea "**********"
click at [404, 316] on input "**********" at bounding box center [389, 315] width 349 height 22
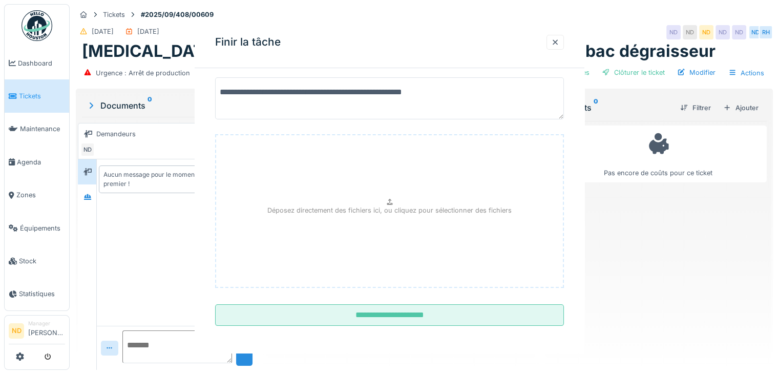
scroll to position [0, 0]
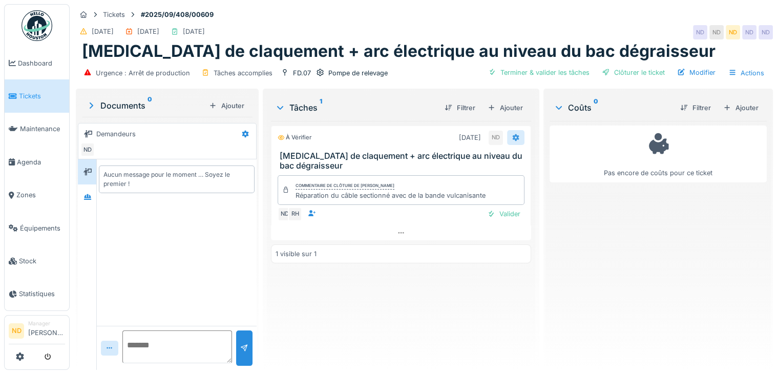
click at [511, 133] on div at bounding box center [515, 138] width 8 height 10
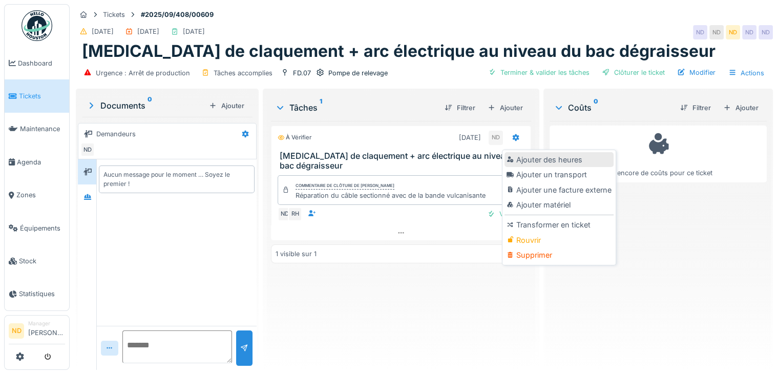
click at [559, 152] on div "Ajouter des heures" at bounding box center [558, 159] width 109 height 15
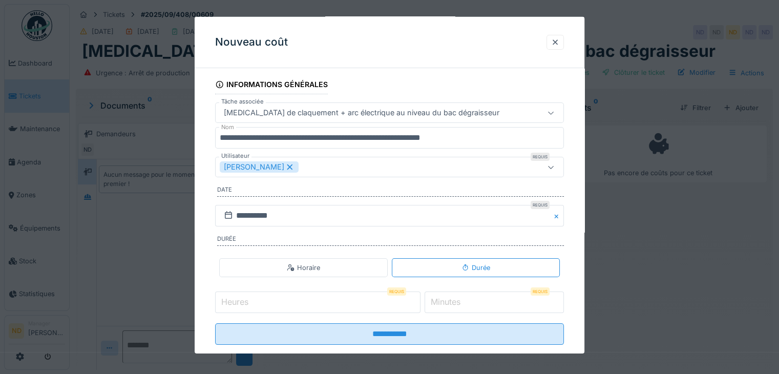
scroll to position [63, 0]
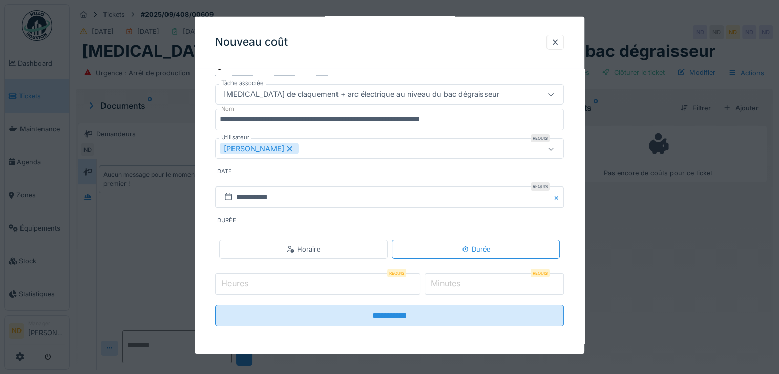
click at [268, 288] on input "Heures" at bounding box center [317, 284] width 205 height 22
type input "*"
click at [451, 287] on label "Minutes" at bounding box center [446, 283] width 34 height 12
click at [451, 287] on input "*" at bounding box center [493, 284] width 139 height 22
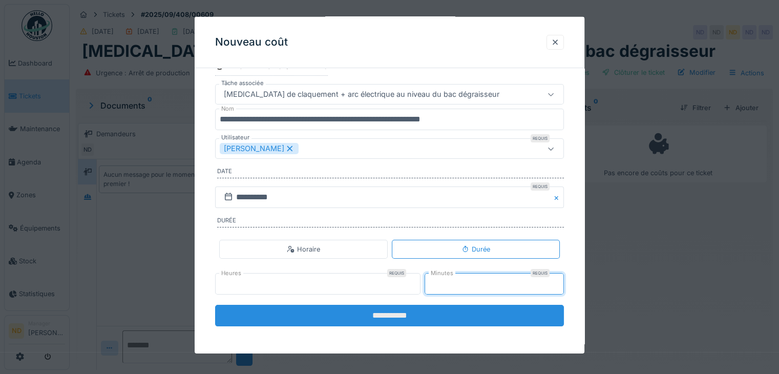
type input "**"
click at [420, 310] on input "**********" at bounding box center [389, 316] width 349 height 22
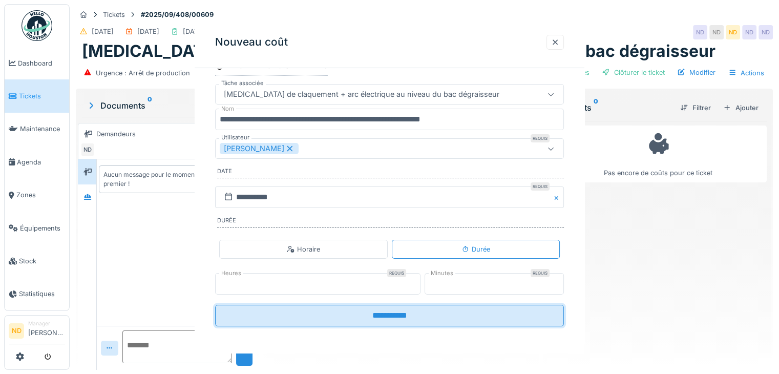
scroll to position [0, 0]
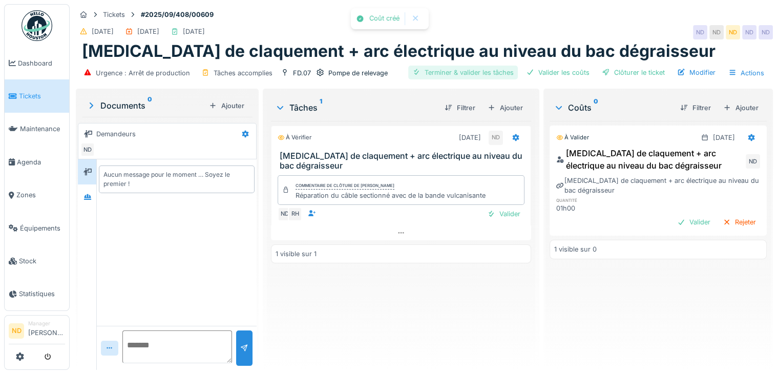
click at [466, 66] on div "Terminer & valider les tâches" at bounding box center [463, 73] width 110 height 14
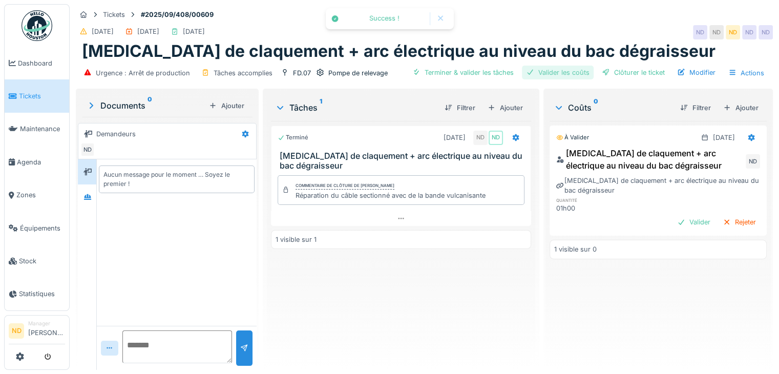
click at [563, 68] on div "Valider les coûts" at bounding box center [558, 73] width 72 height 14
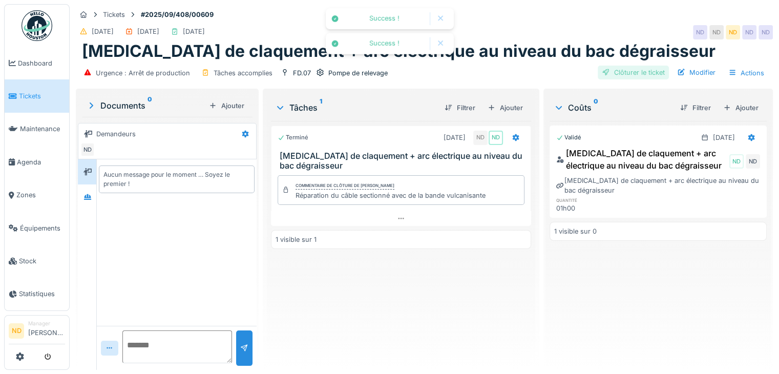
click at [637, 66] on div "Clôturer le ticket" at bounding box center [632, 73] width 71 height 14
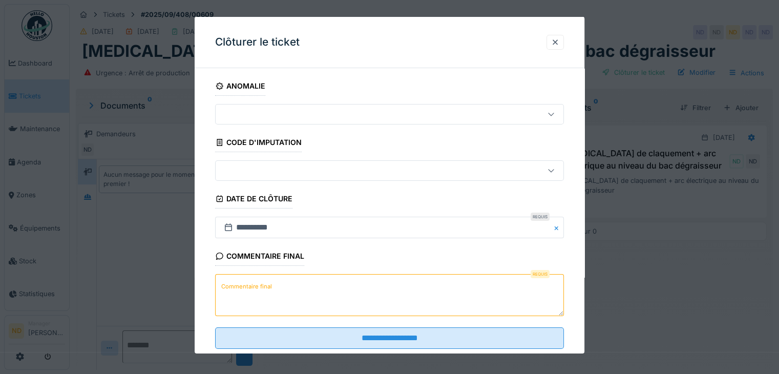
click at [254, 292] on textarea "Commentaire final" at bounding box center [389, 295] width 349 height 42
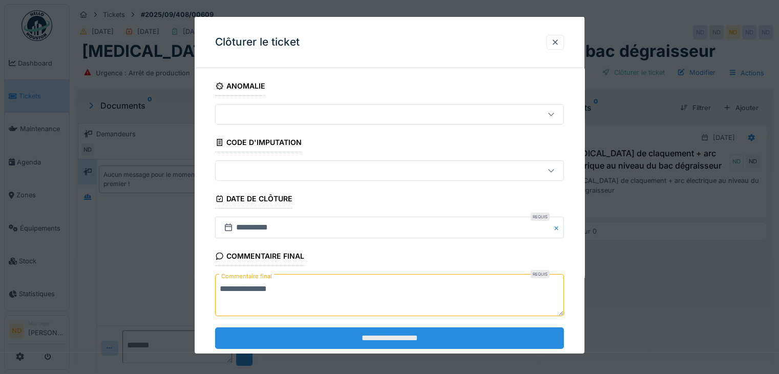
type textarea "**********"
click at [401, 340] on input "**********" at bounding box center [389, 338] width 349 height 22
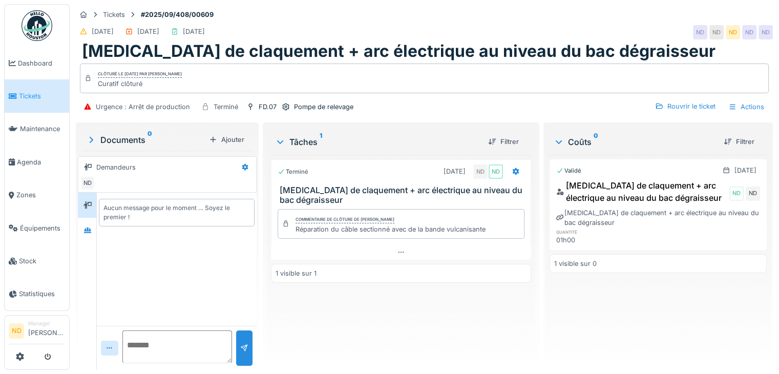
click at [48, 33] on img at bounding box center [37, 25] width 31 height 31
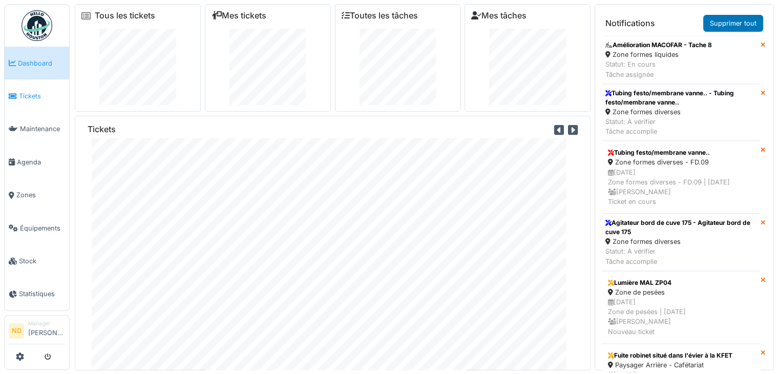
click at [33, 96] on span "Tickets" at bounding box center [42, 96] width 46 height 10
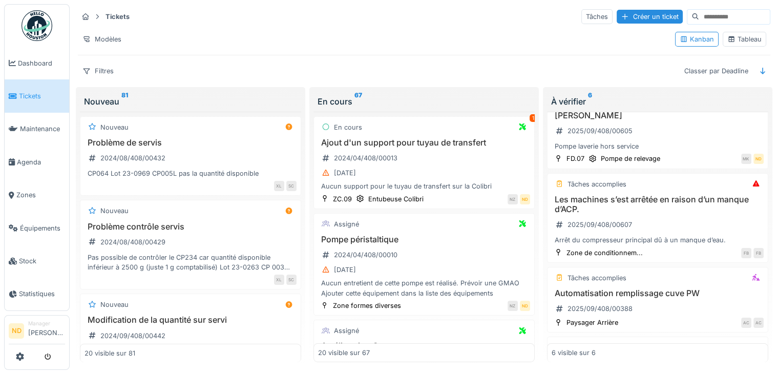
scroll to position [285, 0]
